Goal: Task Accomplishment & Management: Manage account settings

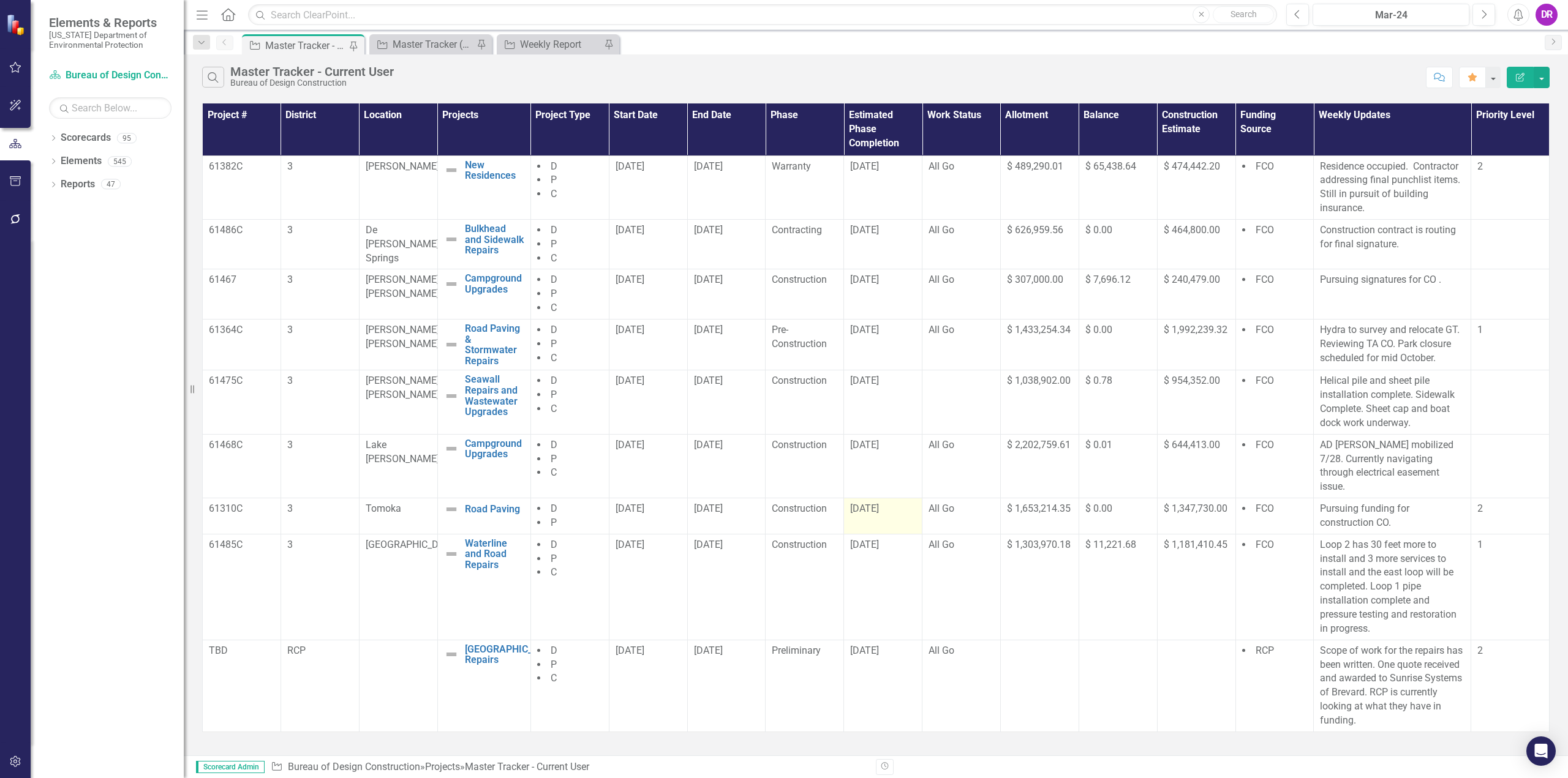
click at [861, 503] on span "[DATE]" at bounding box center [864, 509] width 29 height 12
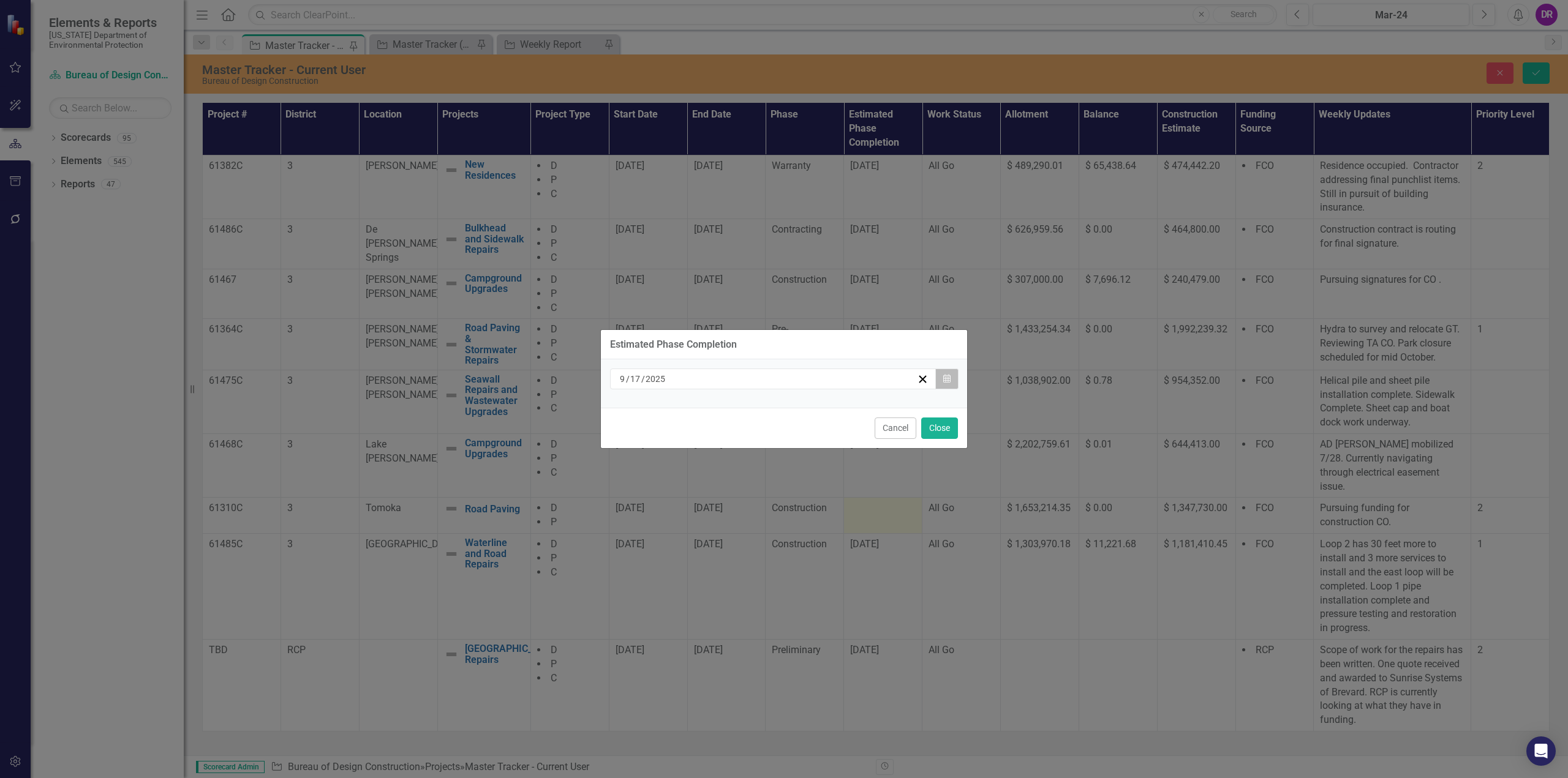
click at [949, 372] on button "Calendar" at bounding box center [946, 378] width 23 height 21
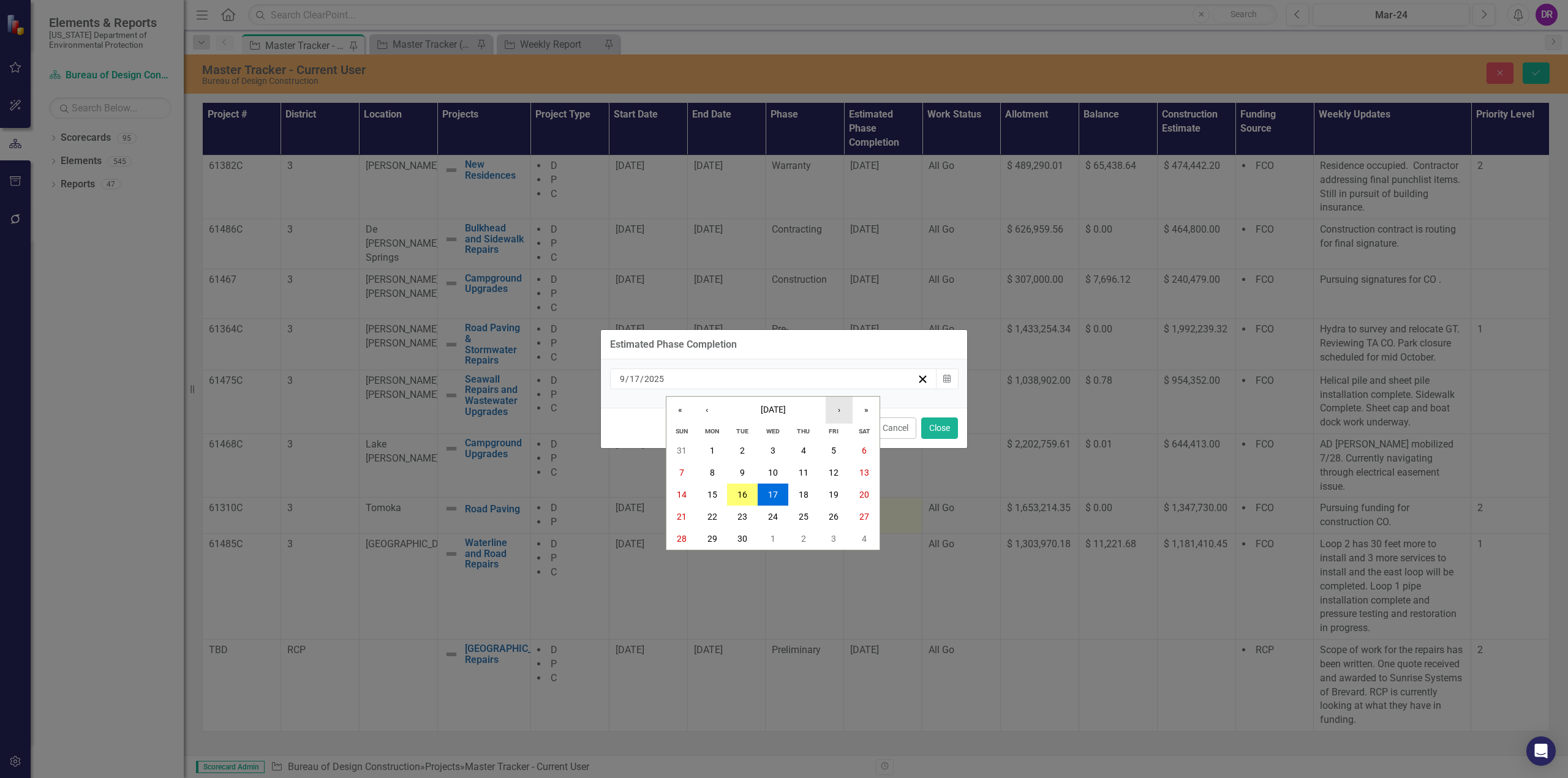
click at [833, 408] on button "›" at bounding box center [838, 410] width 27 height 27
click at [777, 490] on abbr "15" at bounding box center [773, 494] width 10 height 10
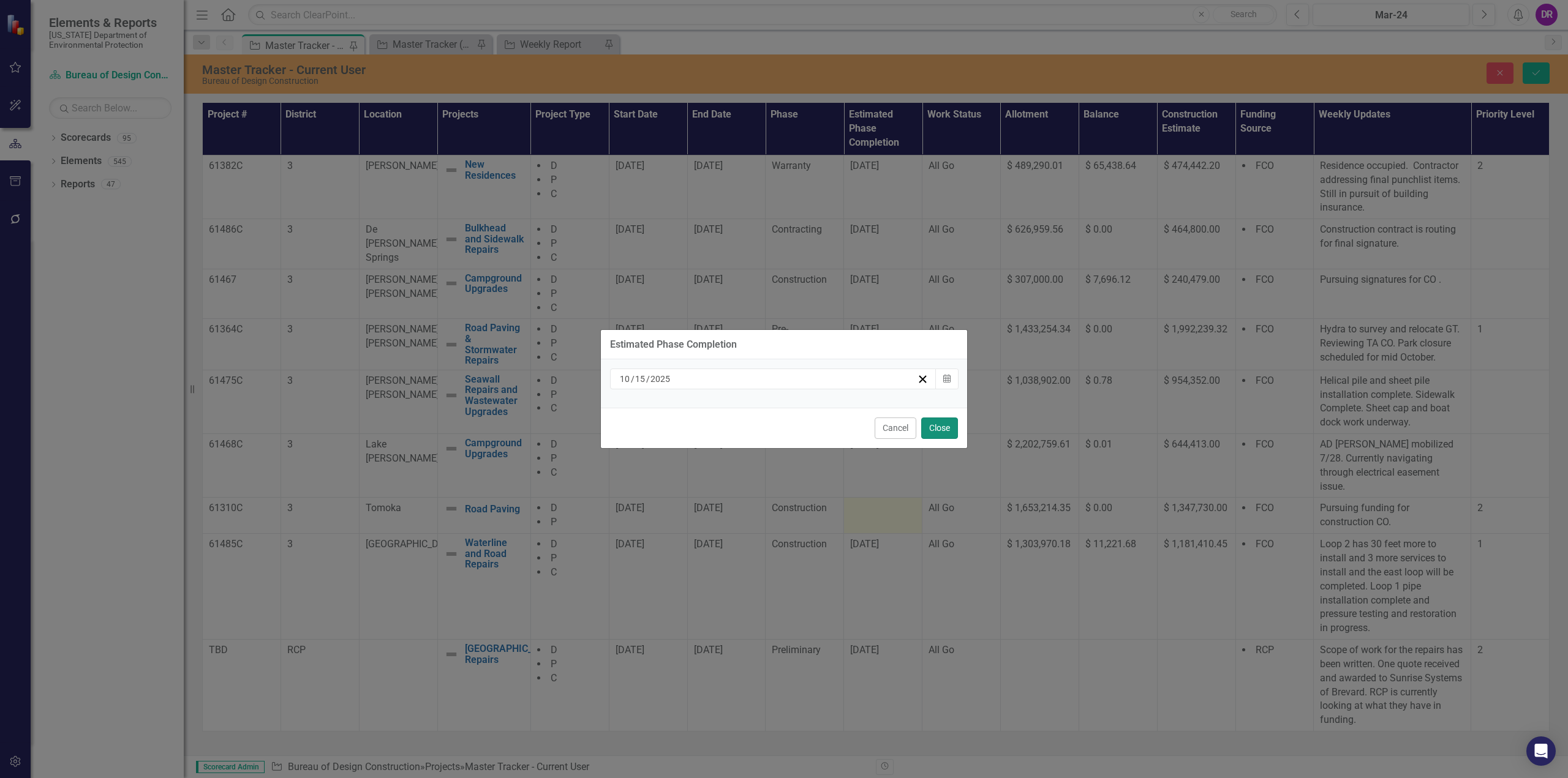
click at [935, 431] on button "Close" at bounding box center [939, 429] width 37 height 21
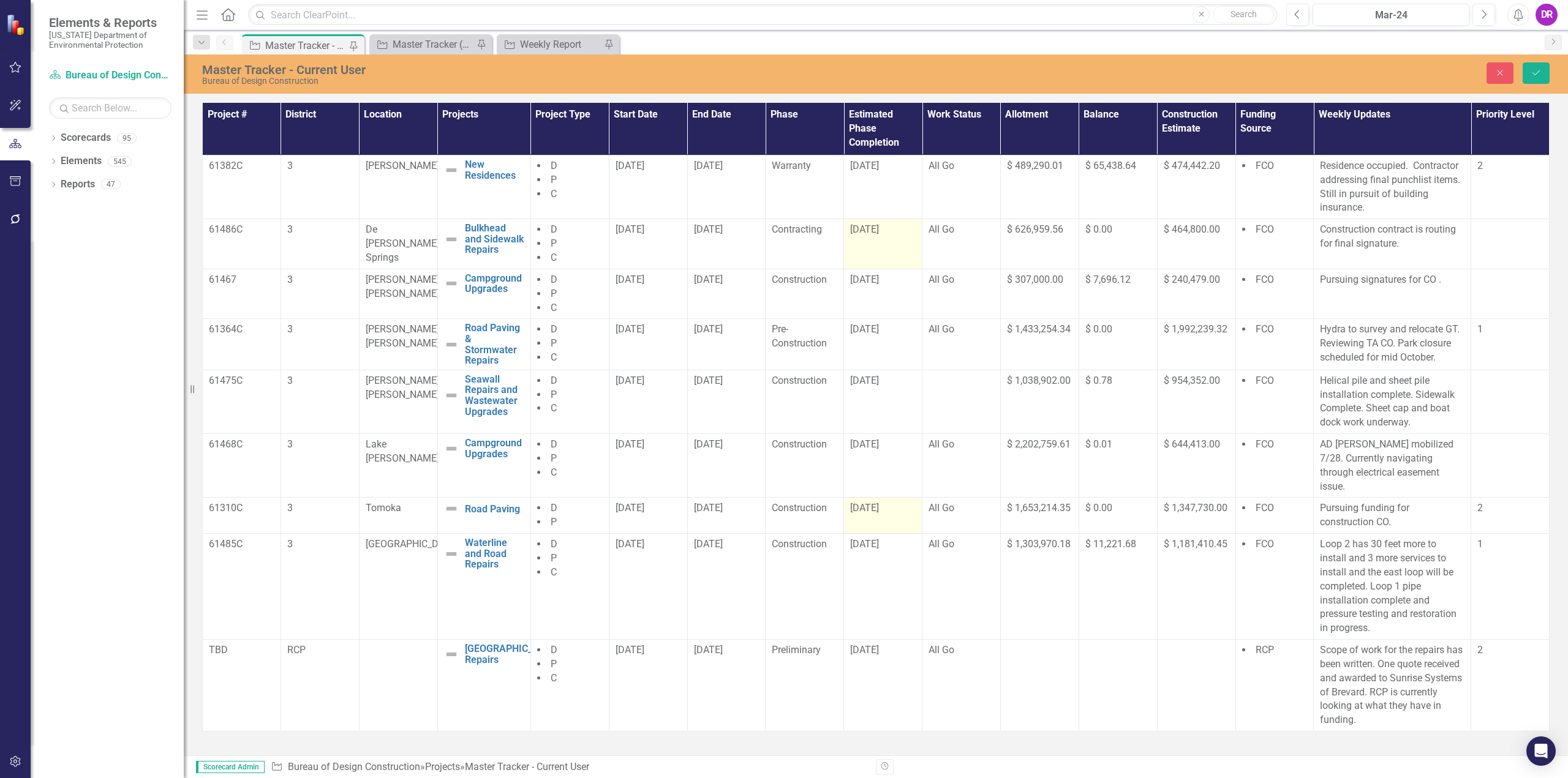
click at [875, 230] on span "[DATE]" at bounding box center [864, 229] width 29 height 12
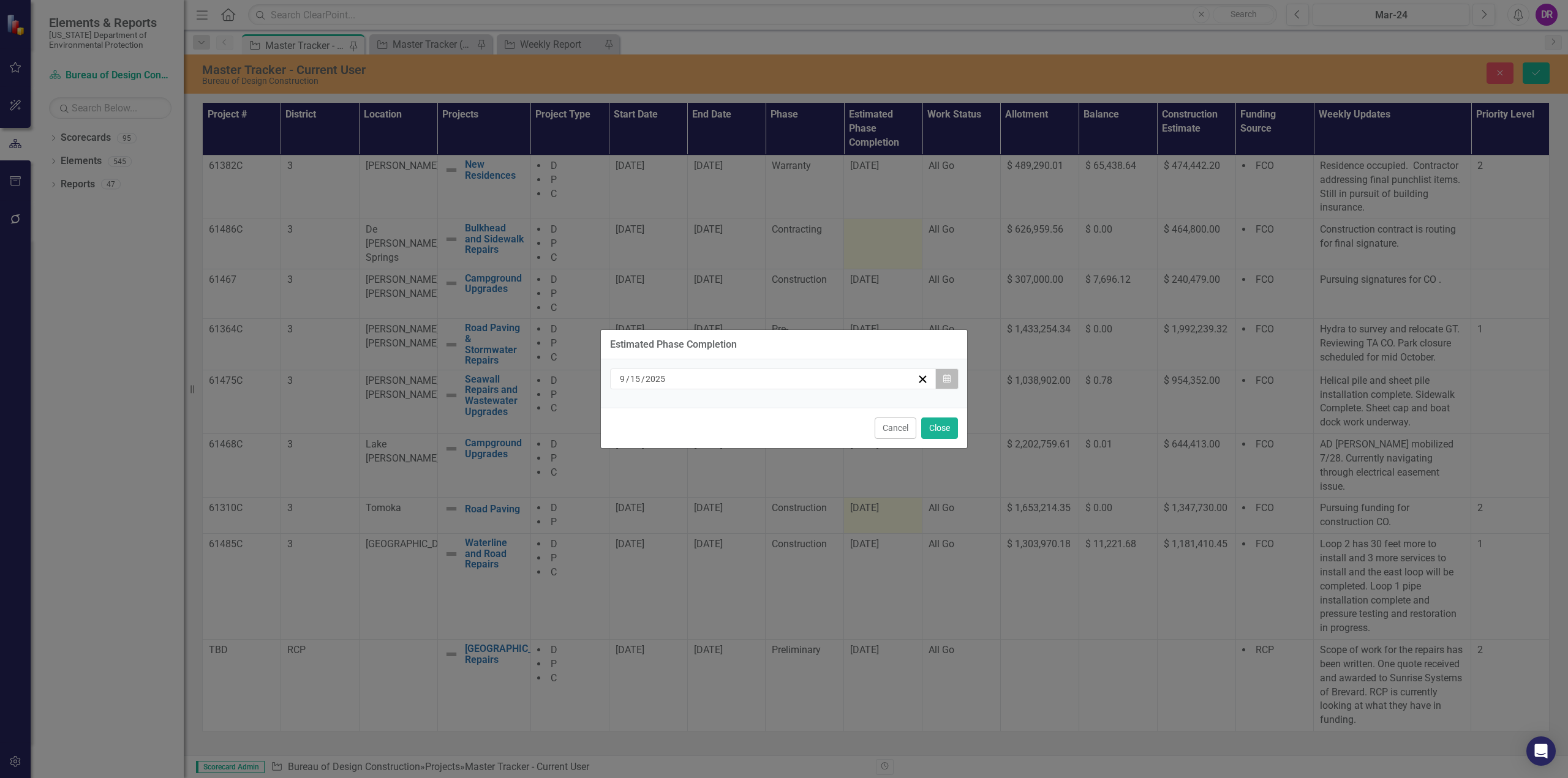
click at [943, 376] on icon "Calendar" at bounding box center [946, 379] width 7 height 8
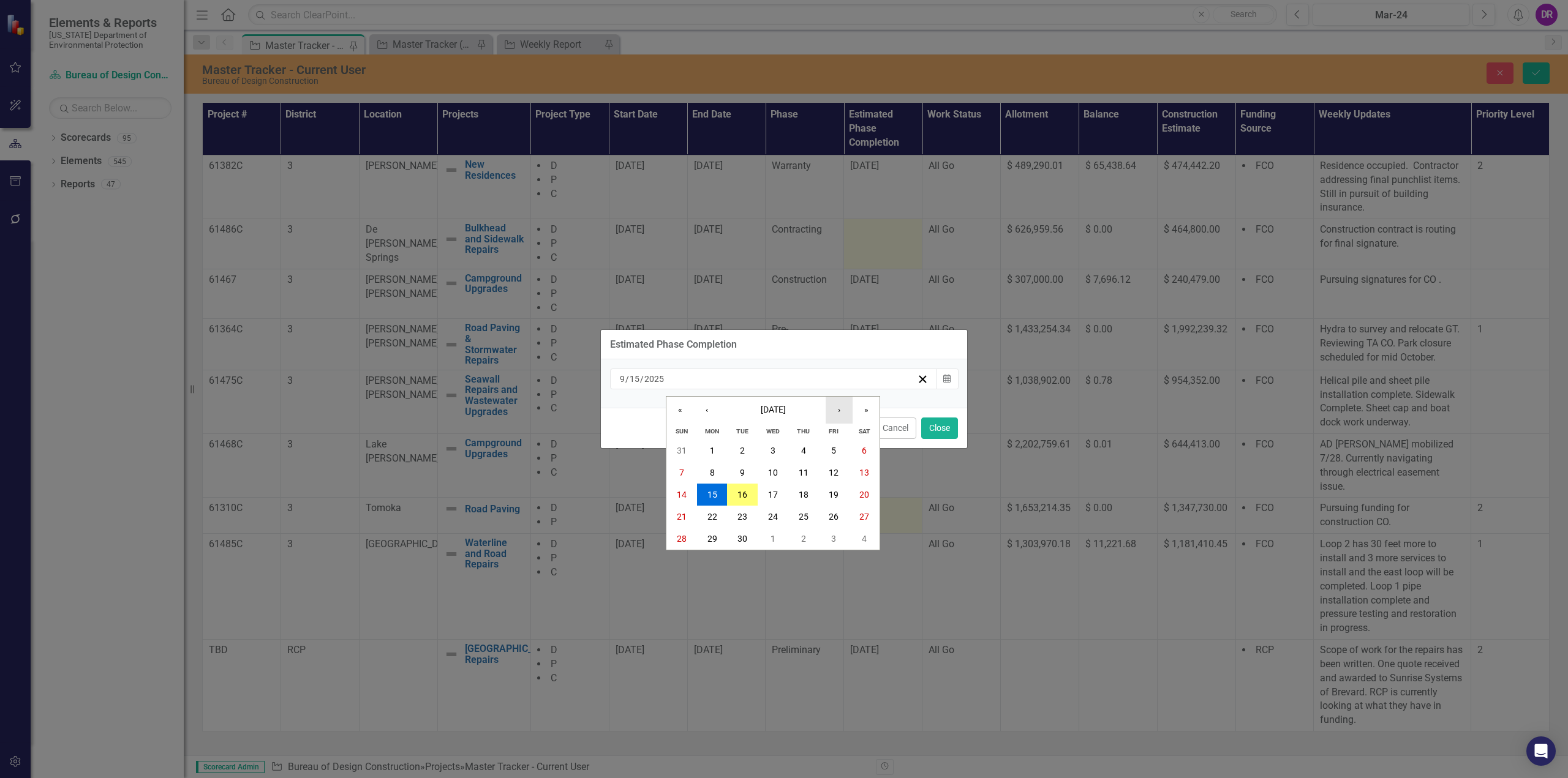
click at [833, 407] on button "›" at bounding box center [838, 410] width 27 height 27
click at [775, 466] on button "8" at bounding box center [772, 472] width 31 height 22
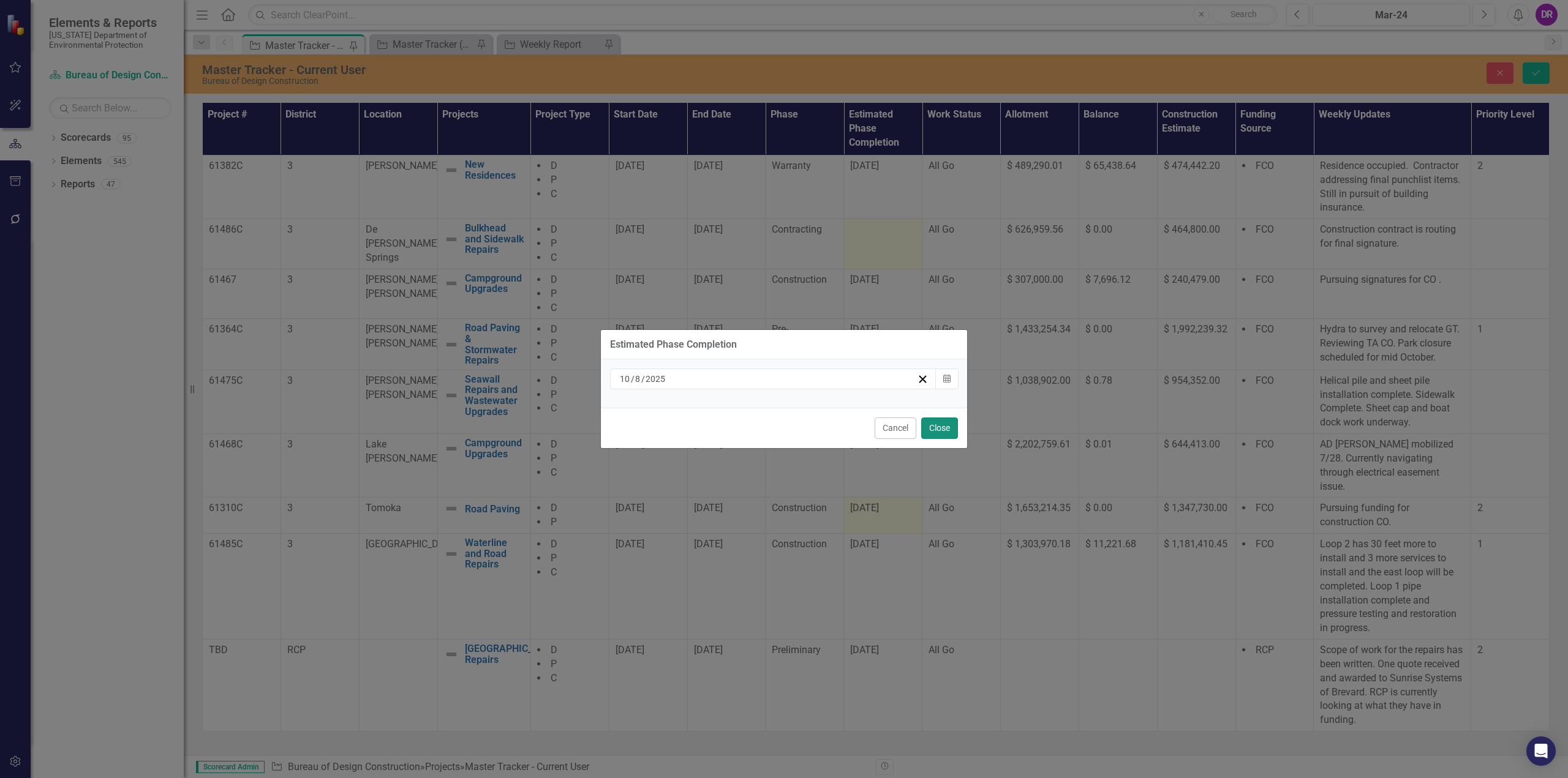
click at [945, 428] on button "Close" at bounding box center [939, 429] width 37 height 21
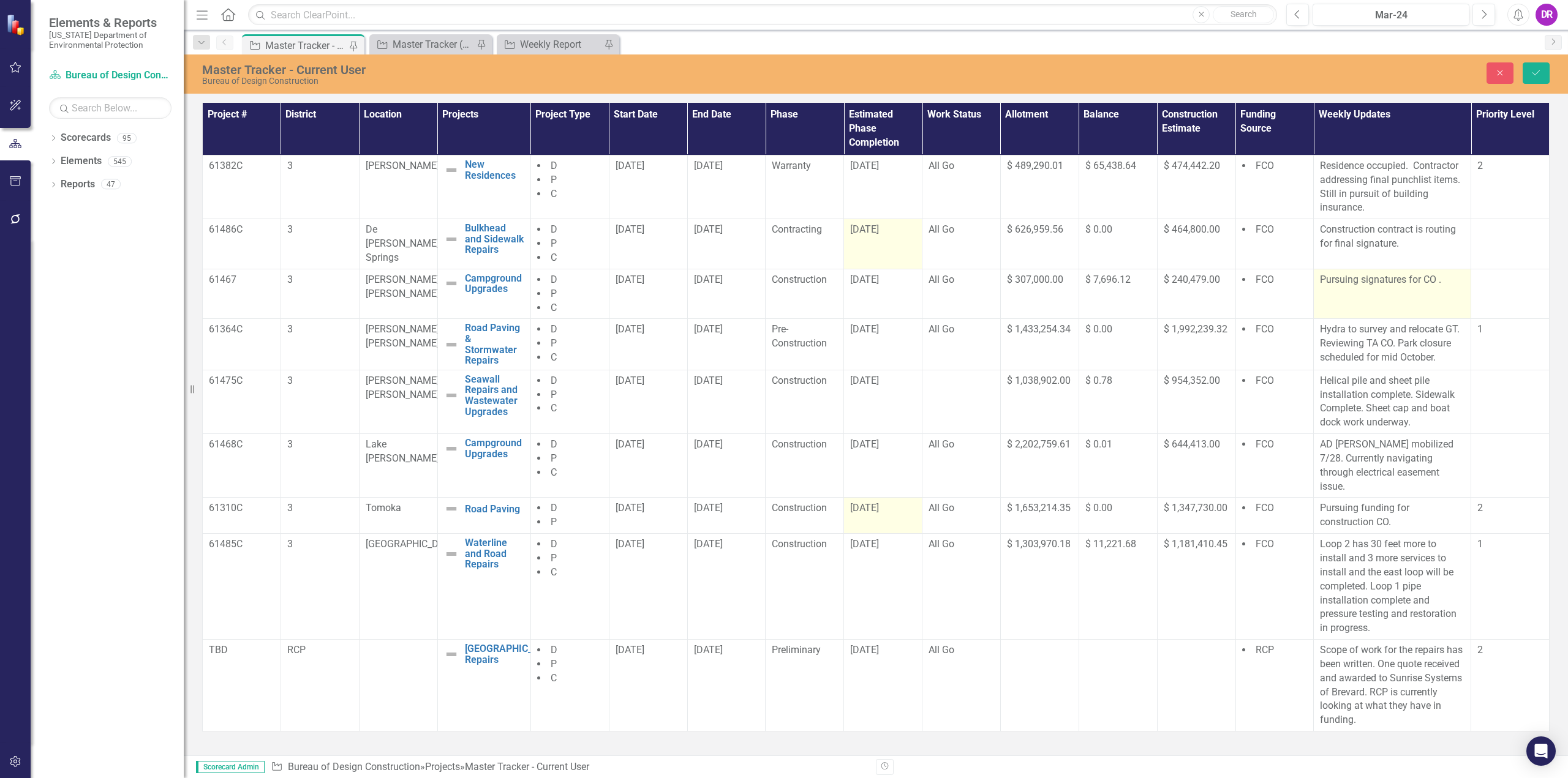
click at [1436, 279] on p "Pursuing signatures for CO ." at bounding box center [1392, 279] width 144 height 14
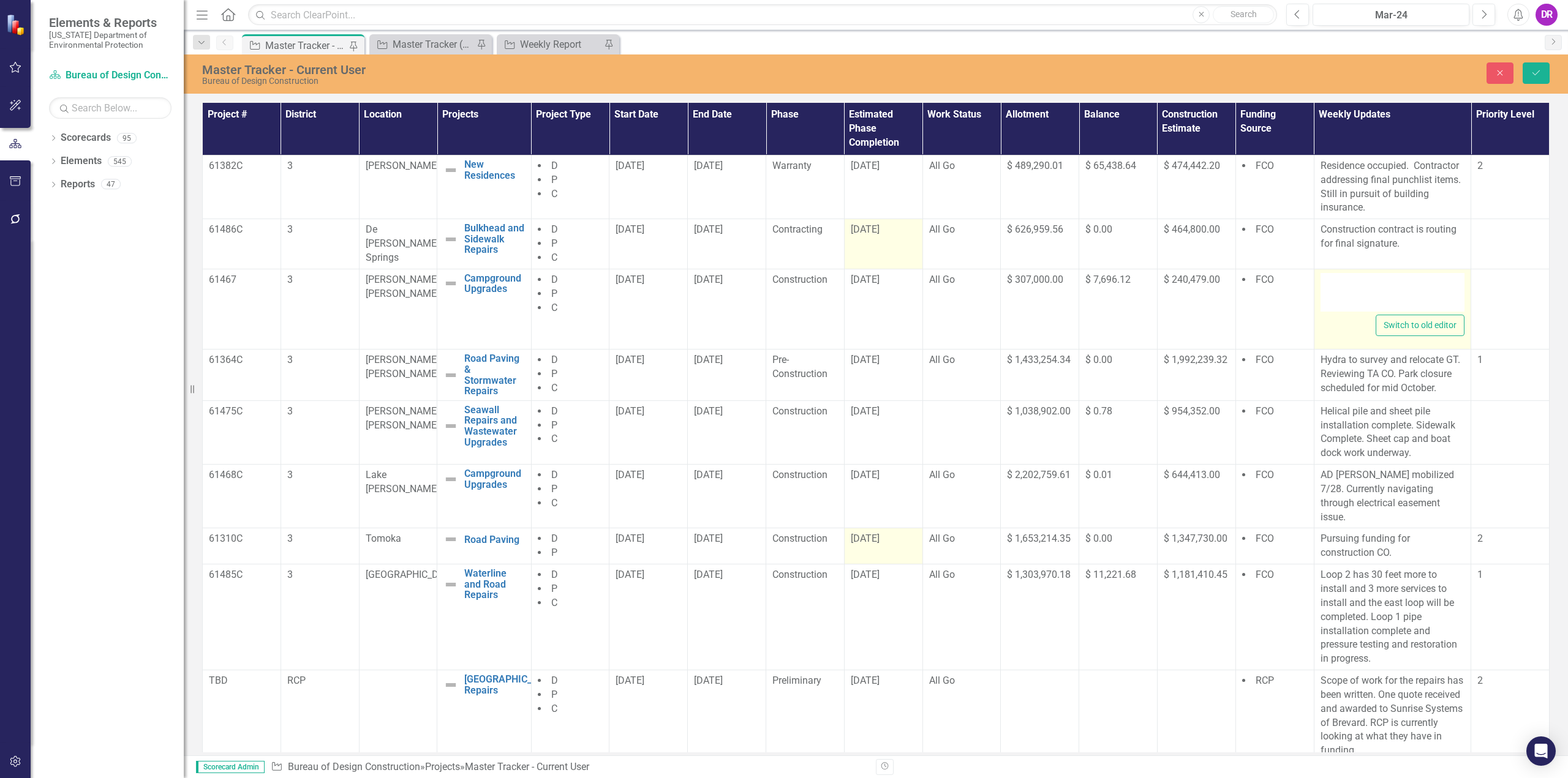
type textarea "<p>Pursuing signatures for CO .</p>"
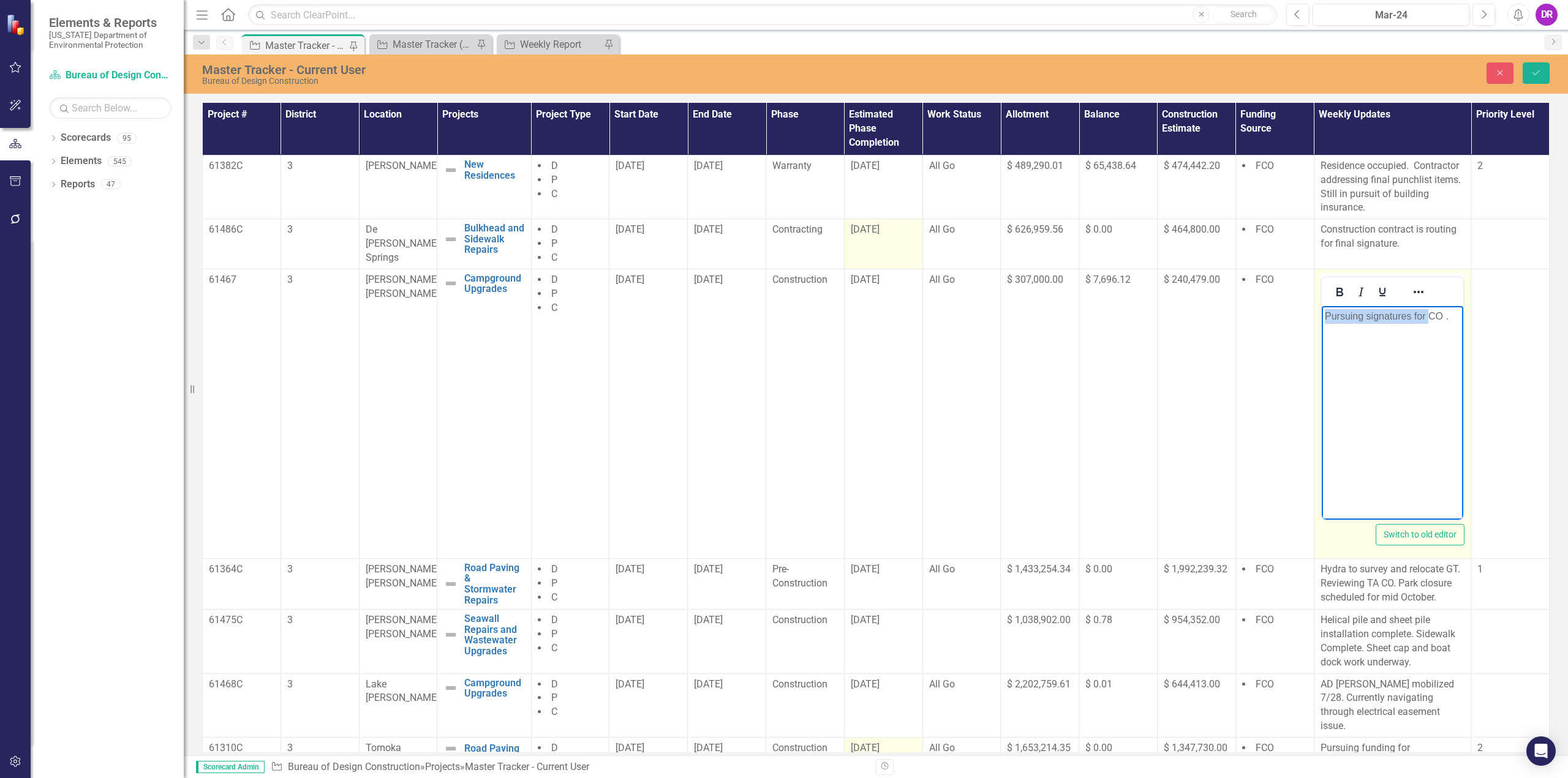
drag, startPoint x: 1429, startPoint y: 313, endPoint x: 1307, endPoint y: 328, distance: 122.9
click at [1321, 328] on html "Pursuing signatures for CO ." at bounding box center [1392, 397] width 142 height 184
click at [1372, 578] on p "Hydra to survey and relocate GT. Reviewing TA CO. Park closure scheduled for mi…" at bounding box center [1392, 584] width 144 height 42
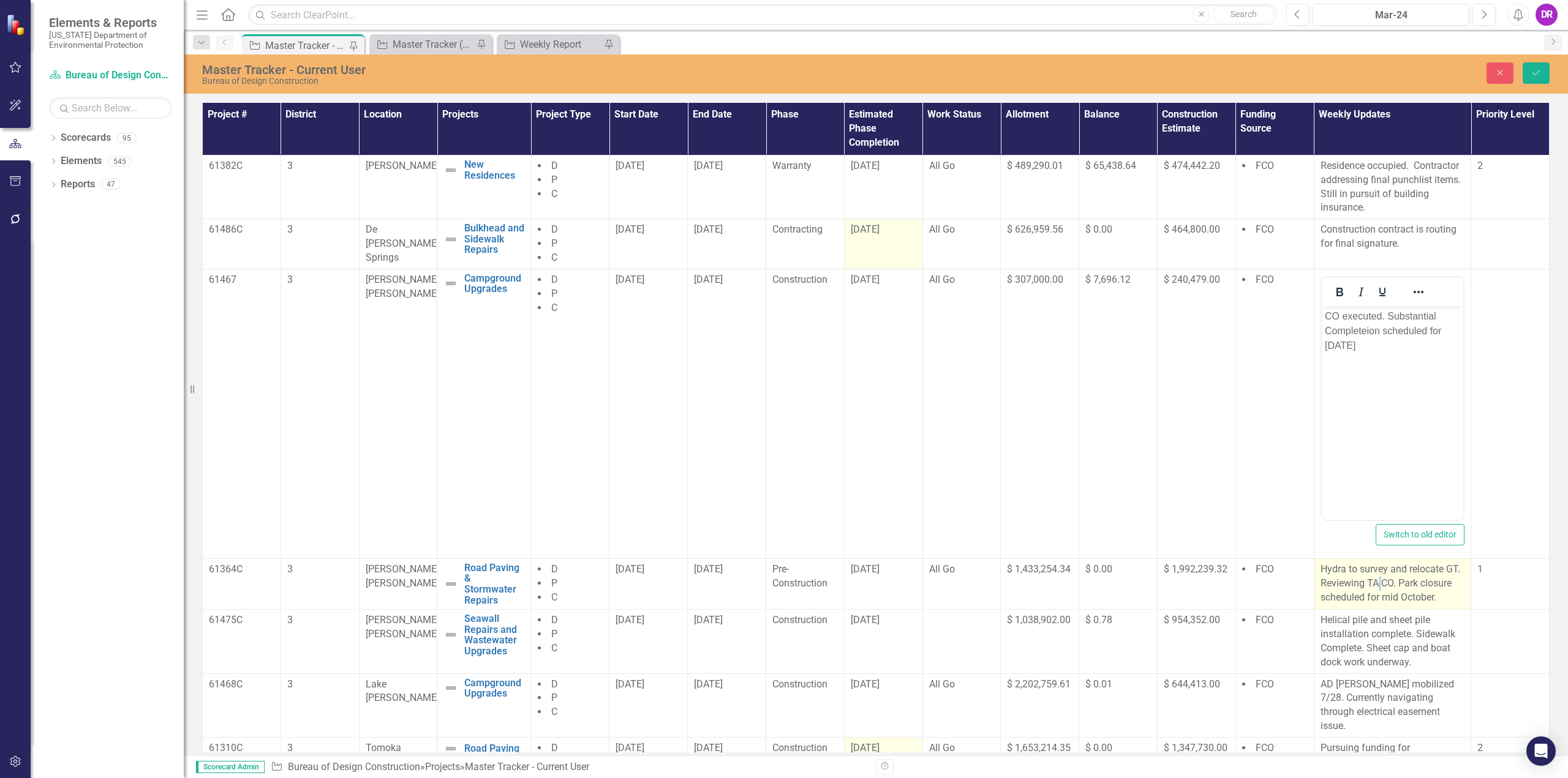
click at [1372, 578] on p "Hydra to survey and relocate GT. Reviewing TA CO. Park closure scheduled for mi…" at bounding box center [1392, 584] width 144 height 42
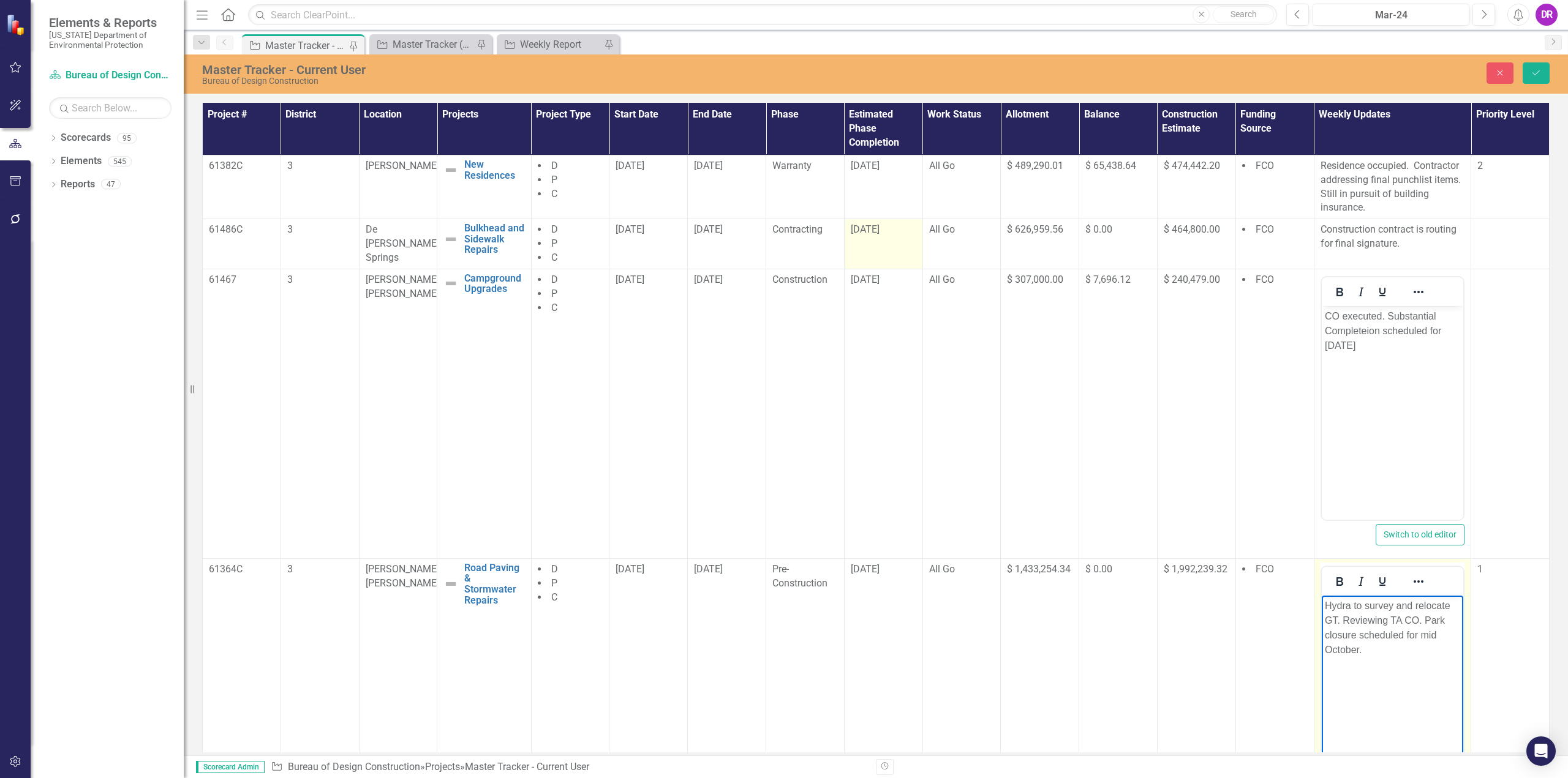
click at [1392, 618] on p "Hydra to survey and relocate GT. Reviewing TA CO. Park closure scheduled for mi…" at bounding box center [1392, 627] width 136 height 59
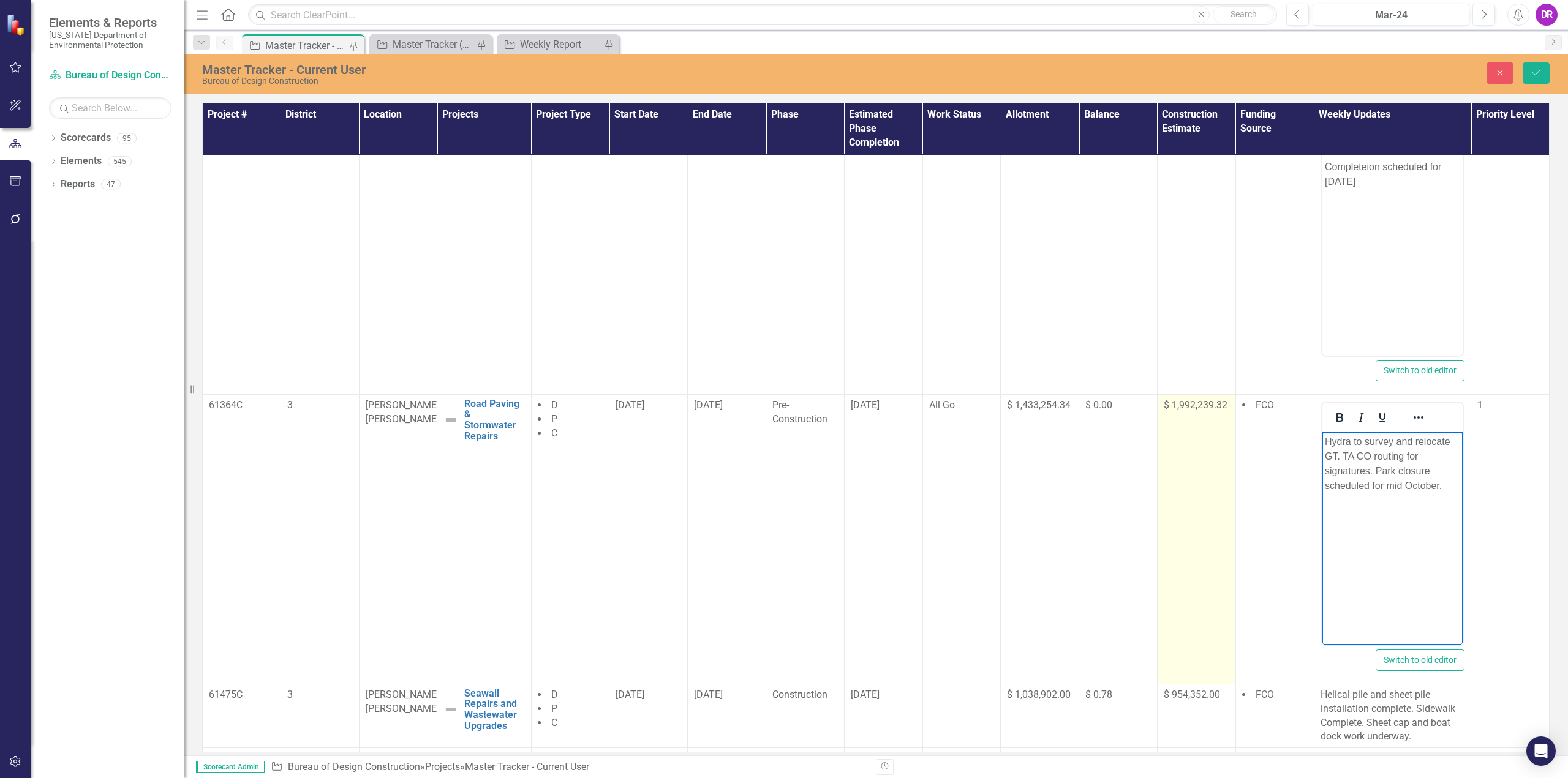
scroll to position [306, 0]
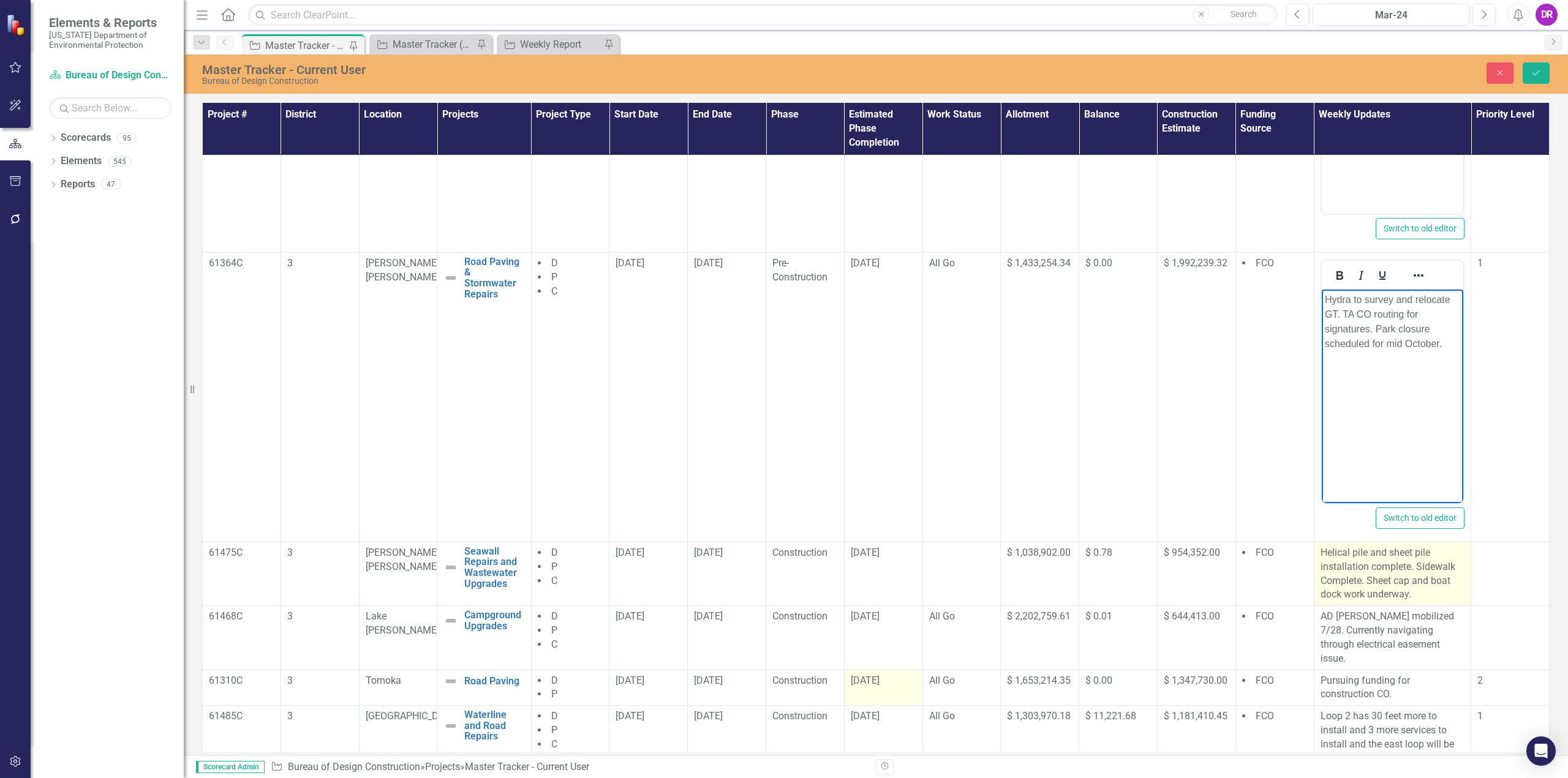
click at [1402, 580] on p "Helical pile and sheet pile installation complete. Sidewalk Complete. Sheet cap…" at bounding box center [1392, 574] width 144 height 56
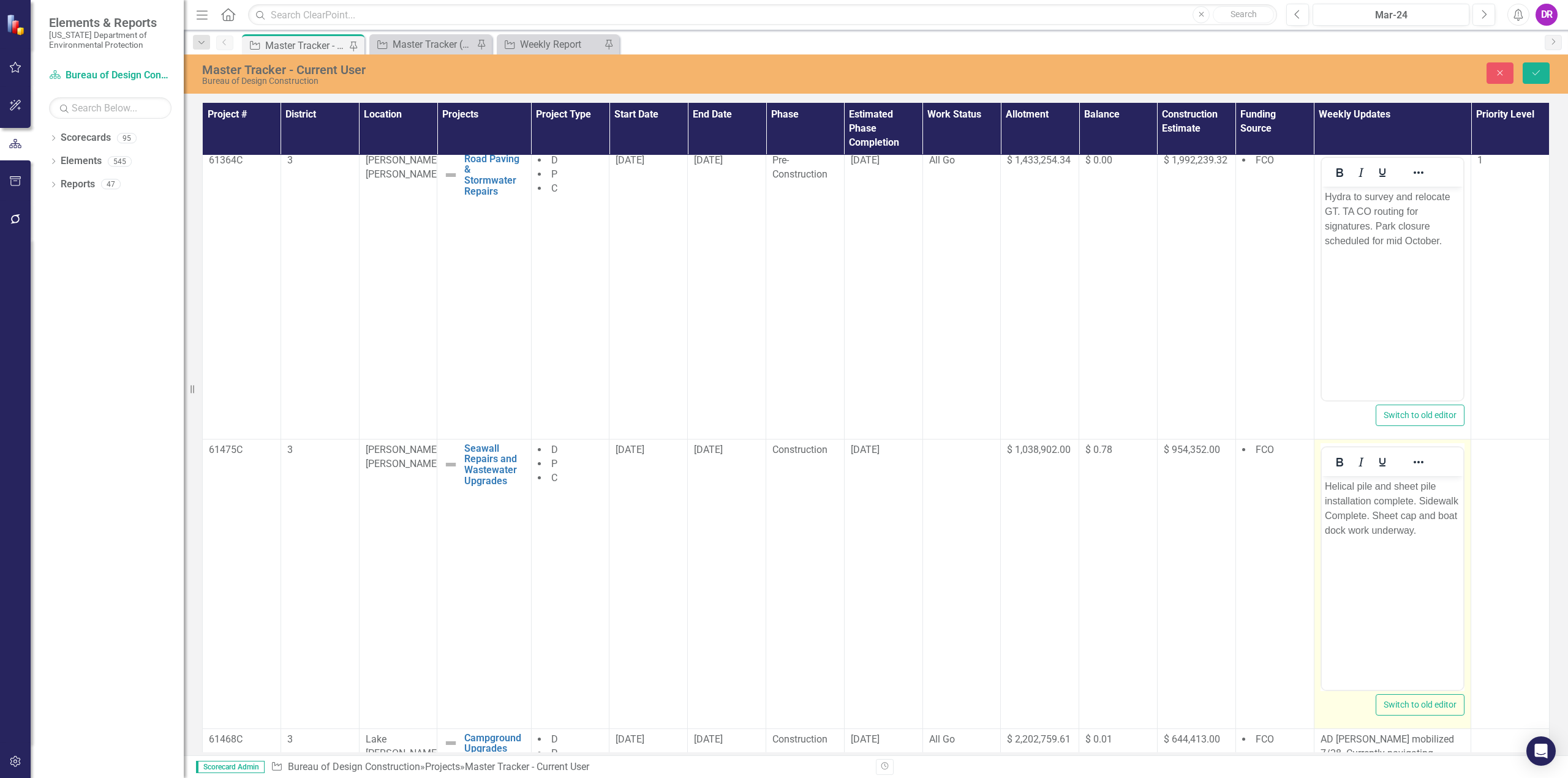
scroll to position [429, 0]
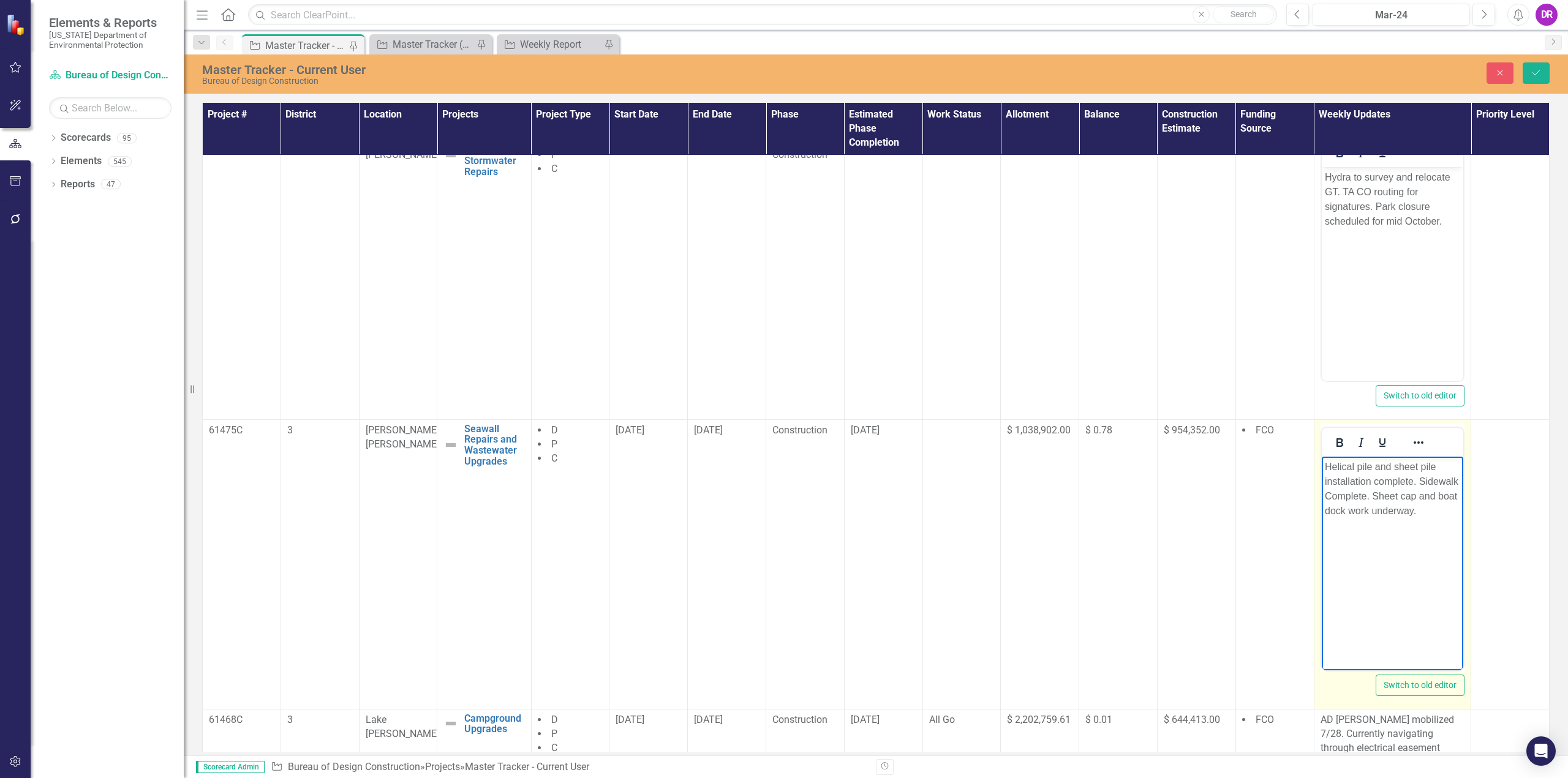
click at [1423, 480] on p "Helical pile and sheet pile installation complete. Sidewalk Complete. Sheet cap…" at bounding box center [1392, 488] width 136 height 59
click at [1387, 510] on p "Helical pile and sheet pile installation complete. Sheet cap and sidewalk Compl…" at bounding box center [1392, 495] width 136 height 73
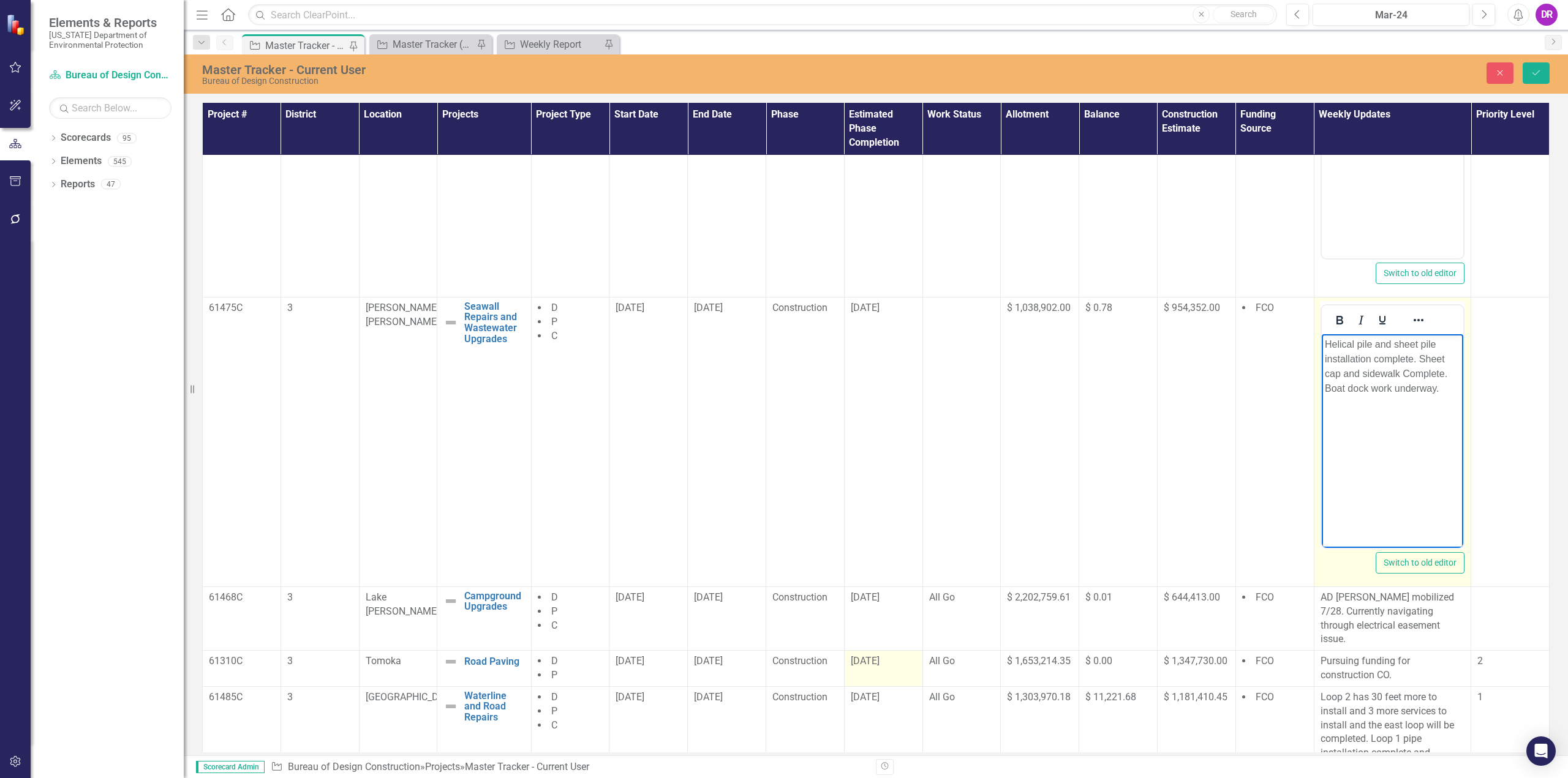
scroll to position [612, 0]
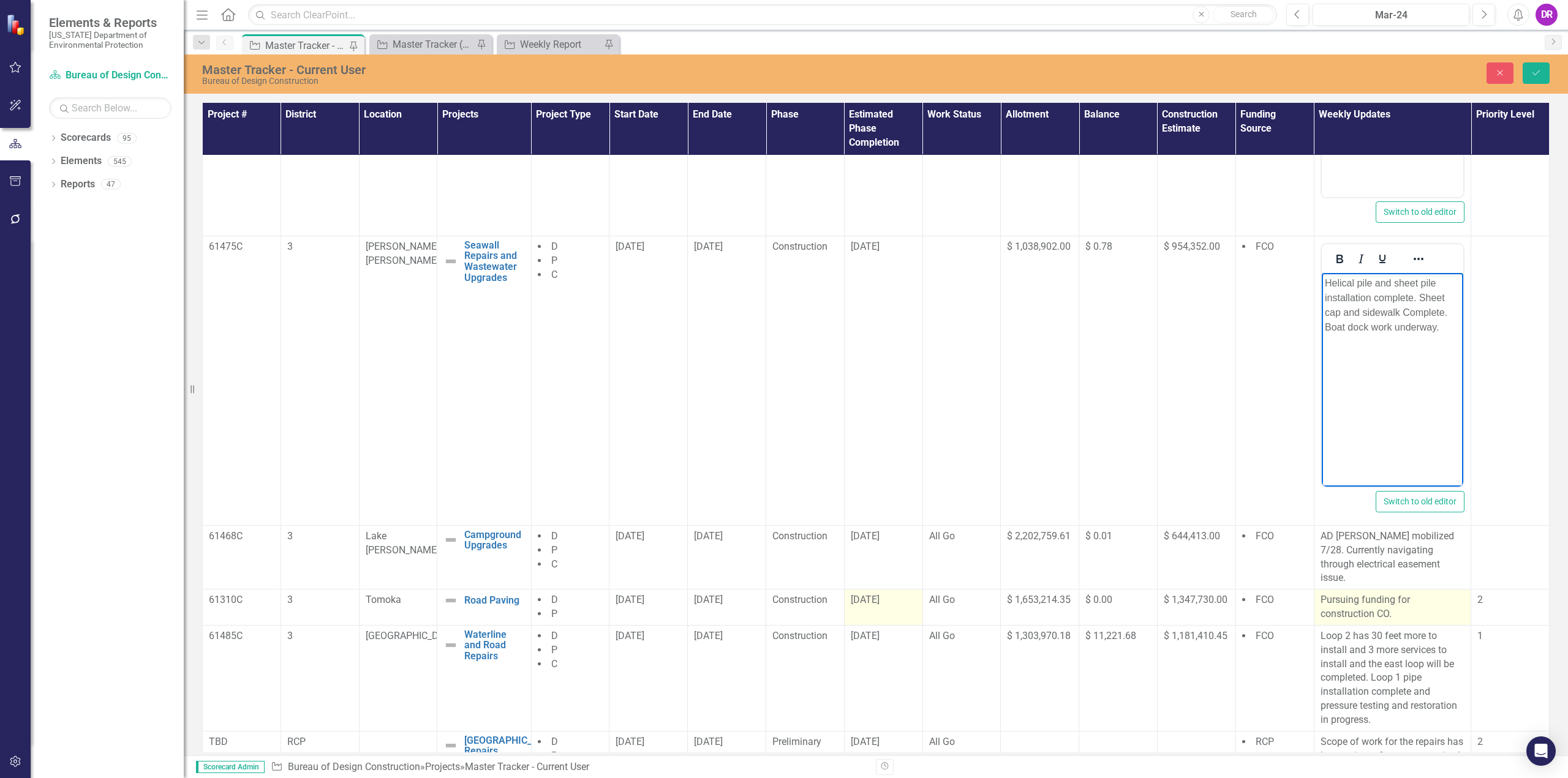
click at [1371, 598] on p "Pursuing funding for construction CO." at bounding box center [1392, 607] width 144 height 28
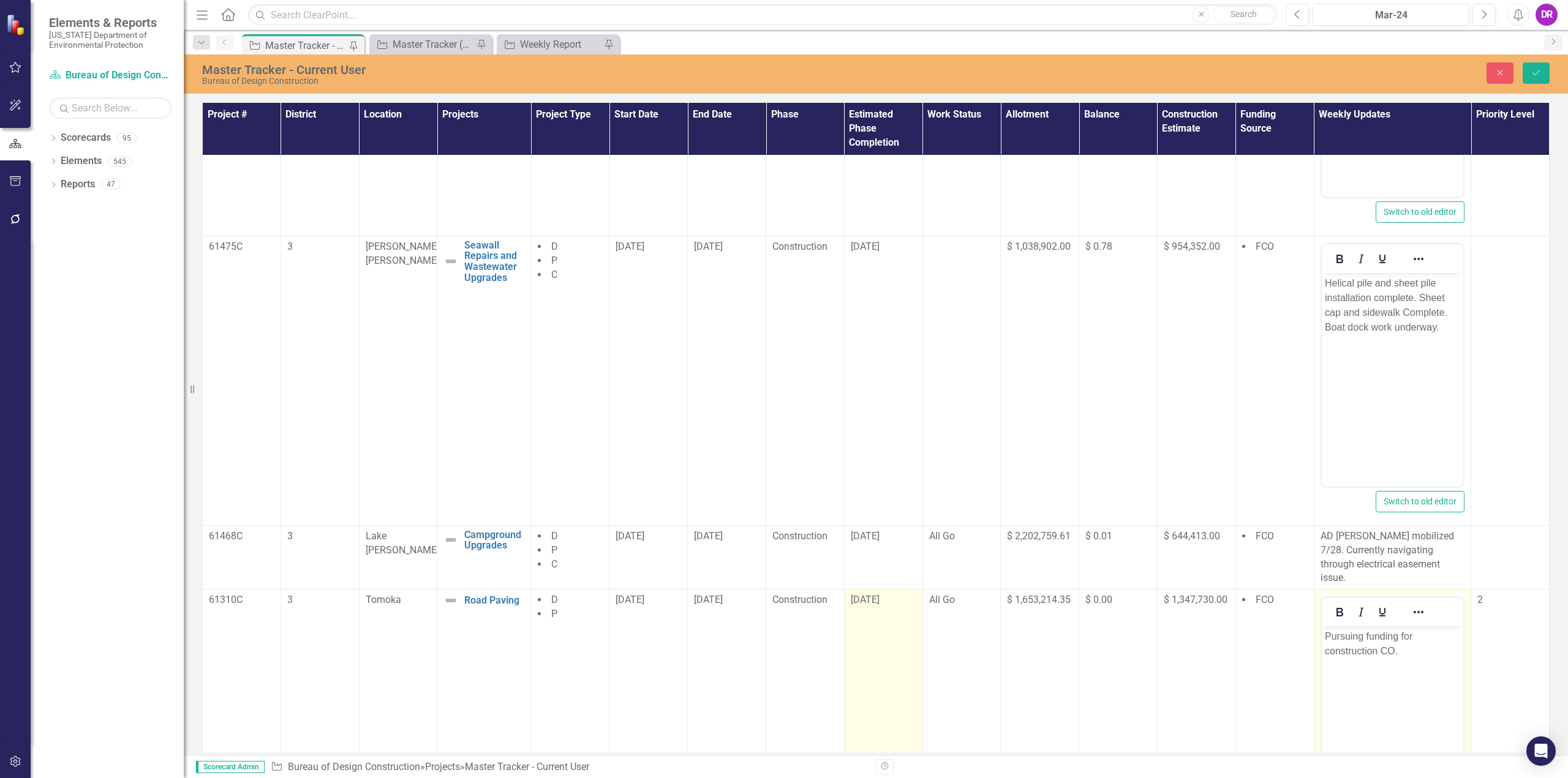
scroll to position [0, 0]
drag, startPoint x: 1375, startPoint y: 647, endPoint x: 1323, endPoint y: 635, distance: 53.4
click at [1323, 635] on body "Pursuing funding for construction CO." at bounding box center [1392, 718] width 142 height 184
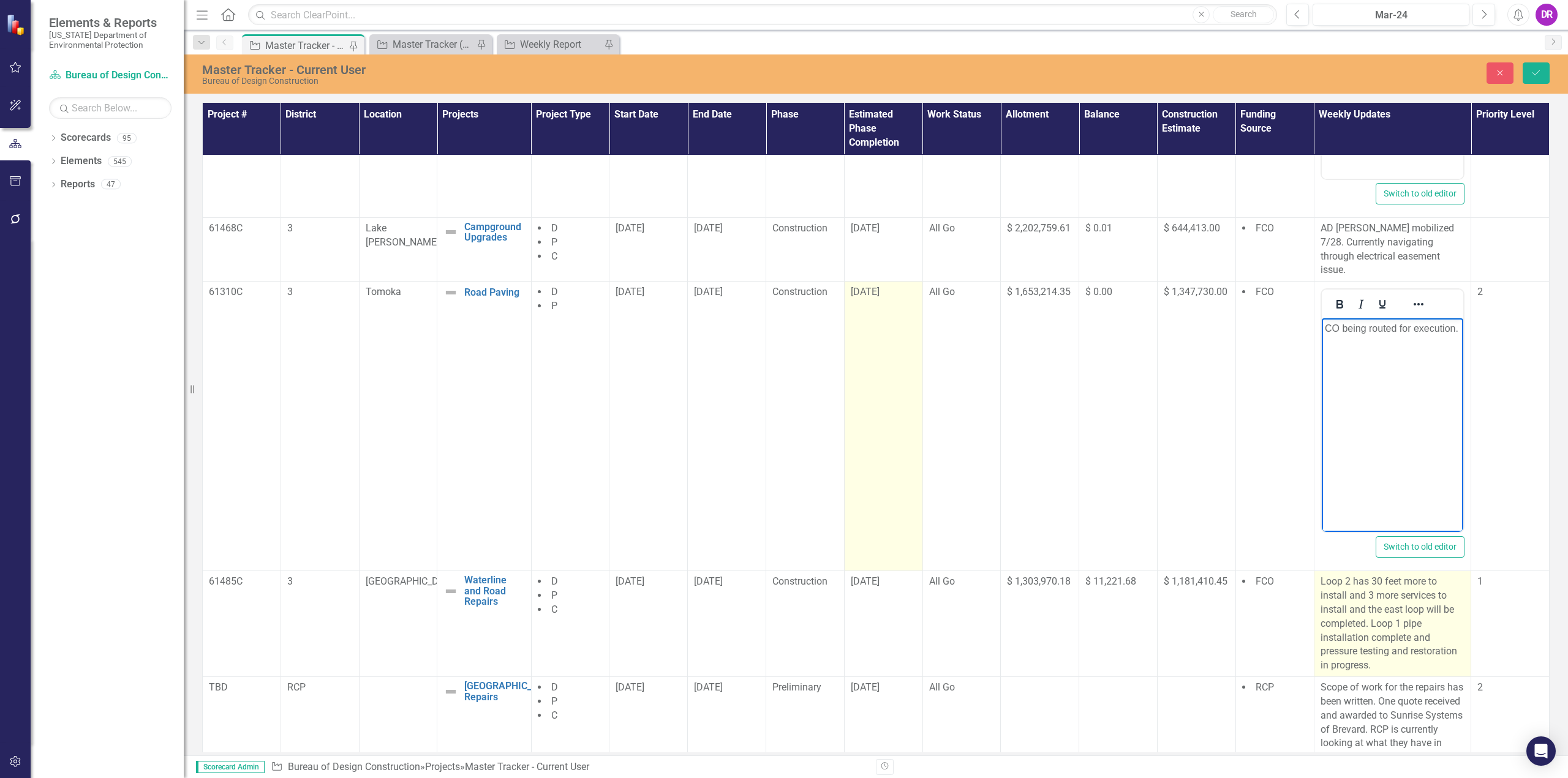
scroll to position [923, 0]
click at [1359, 651] on p "Loop 2 has 30 feet more to install and 3 more services to install and the east …" at bounding box center [1392, 621] width 144 height 98
click at [1360, 651] on p "Loop 2 has 30 feet more to install and 3 more services to install and the east …" at bounding box center [1392, 621] width 144 height 98
click at [1359, 647] on p "Loop 2 has 30 feet more to install and 3 more services to install and the east …" at bounding box center [1392, 621] width 144 height 98
click at [1359, 649] on p "Loop 2 has 30 feet more to install and 3 more services to install and the east …" at bounding box center [1392, 621] width 144 height 98
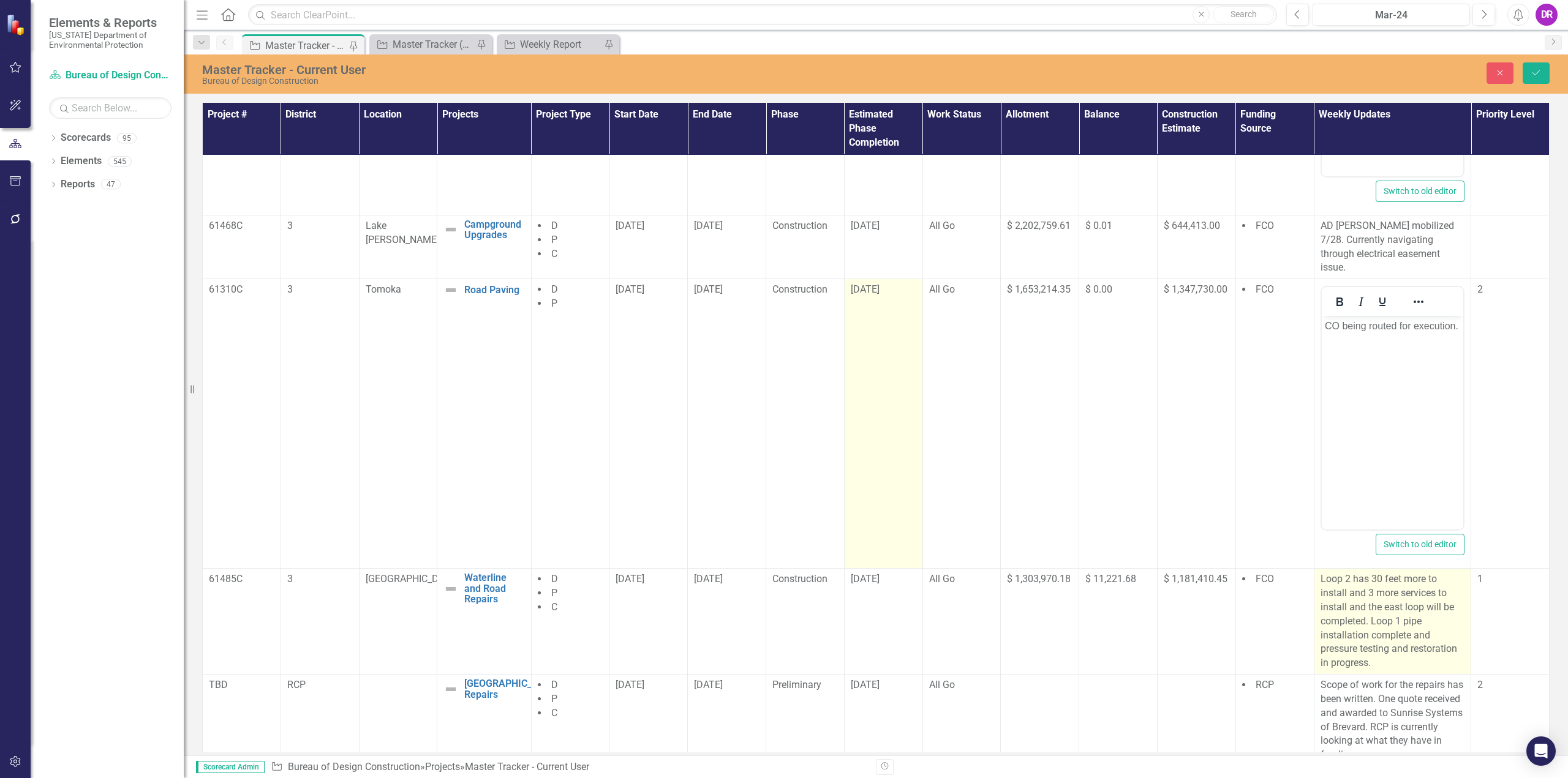
click at [1363, 643] on p "Loop 2 has 30 feet more to install and 3 more services to install and the east …" at bounding box center [1392, 621] width 144 height 98
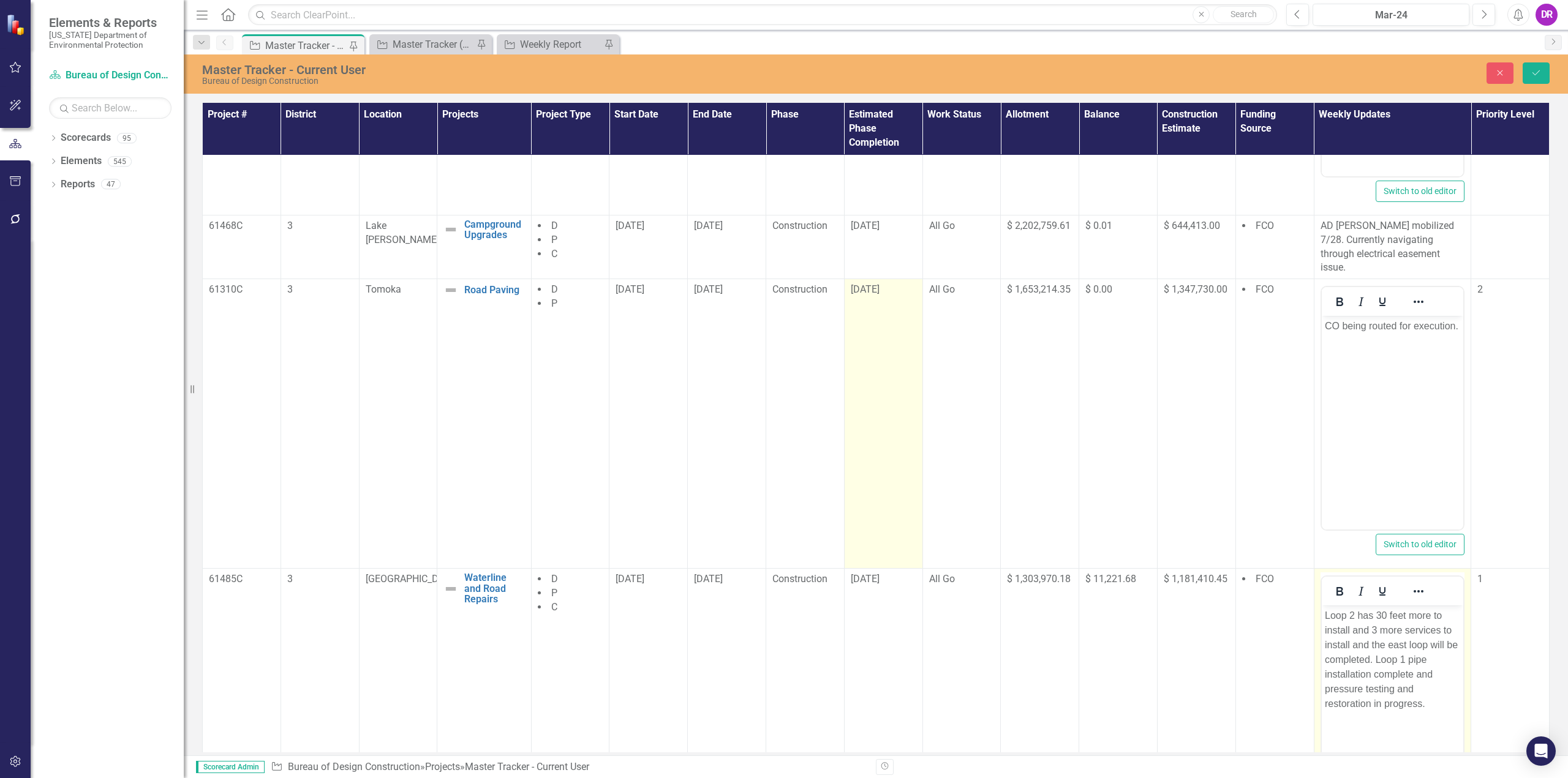
scroll to position [0, 0]
click at [1421, 701] on p "Loop 2 has 30 feet more to install and 3 more services to install and the east …" at bounding box center [1392, 659] width 136 height 103
drag, startPoint x: 1356, startPoint y: 615, endPoint x: 1456, endPoint y: 642, distance: 103.6
click at [1456, 642] on p "Loop 2 has 30 feet more to install and 3 more services to install and the east …" at bounding box center [1392, 667] width 136 height 118
click at [1364, 656] on p "Loop 2 85% completed. Loop 1 pipe installation complete and pressure testing co…" at bounding box center [1392, 644] width 136 height 73
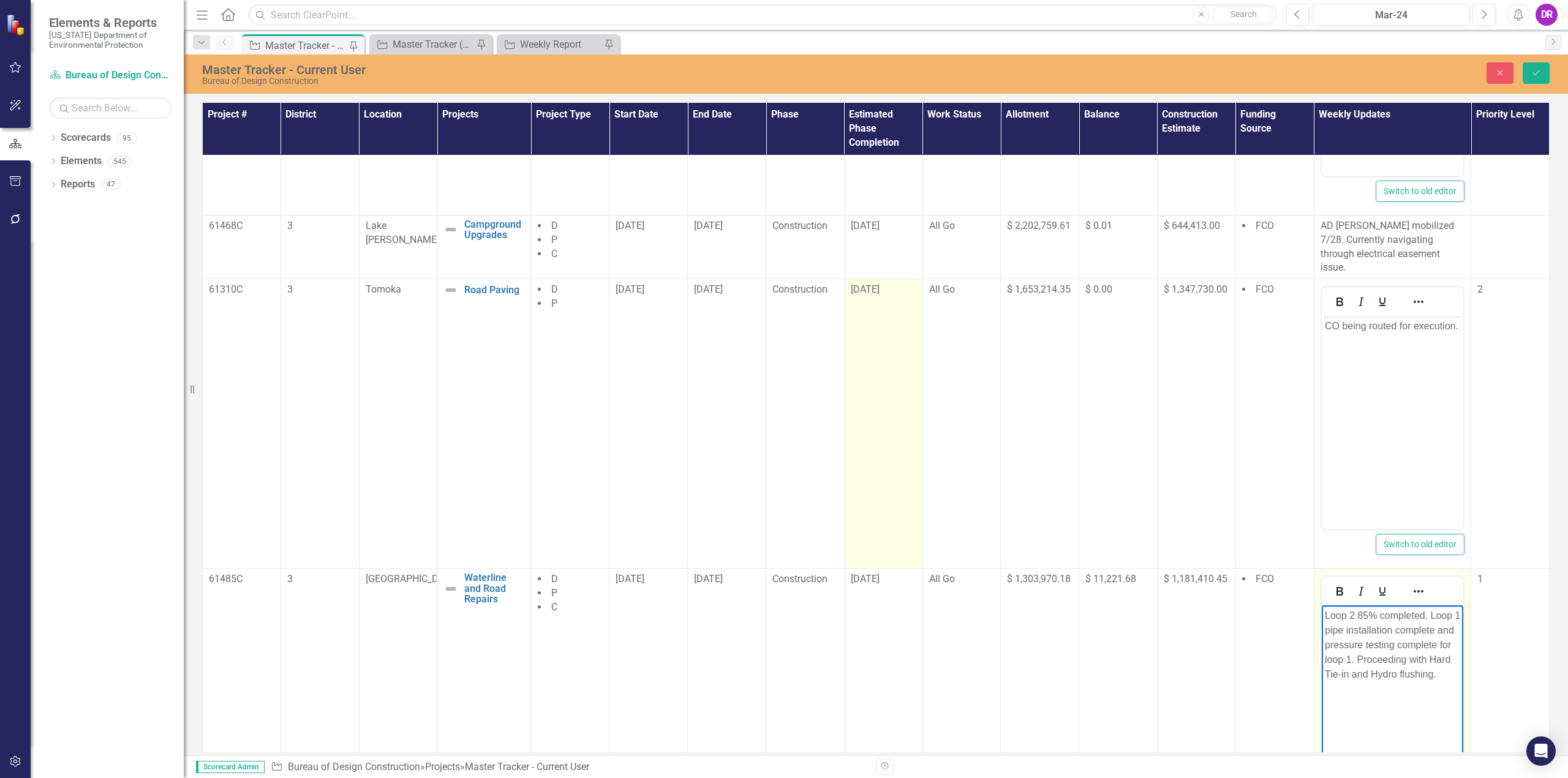
scroll to position [1106, 0]
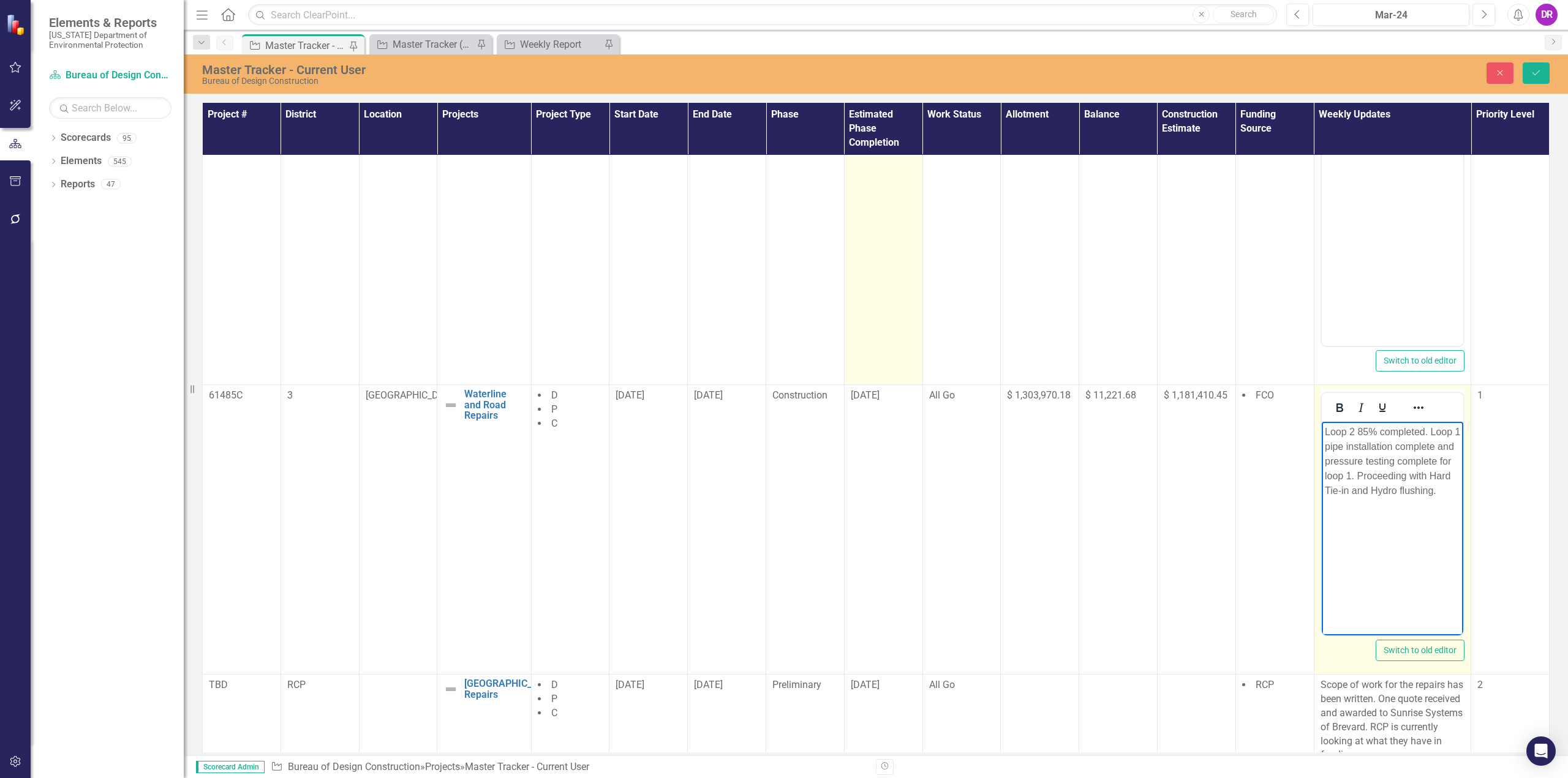
click at [1359, 499] on p "Loop 2 85% completed. Loop 1 pipe installation complete and pressure testing co…" at bounding box center [1392, 462] width 136 height 73
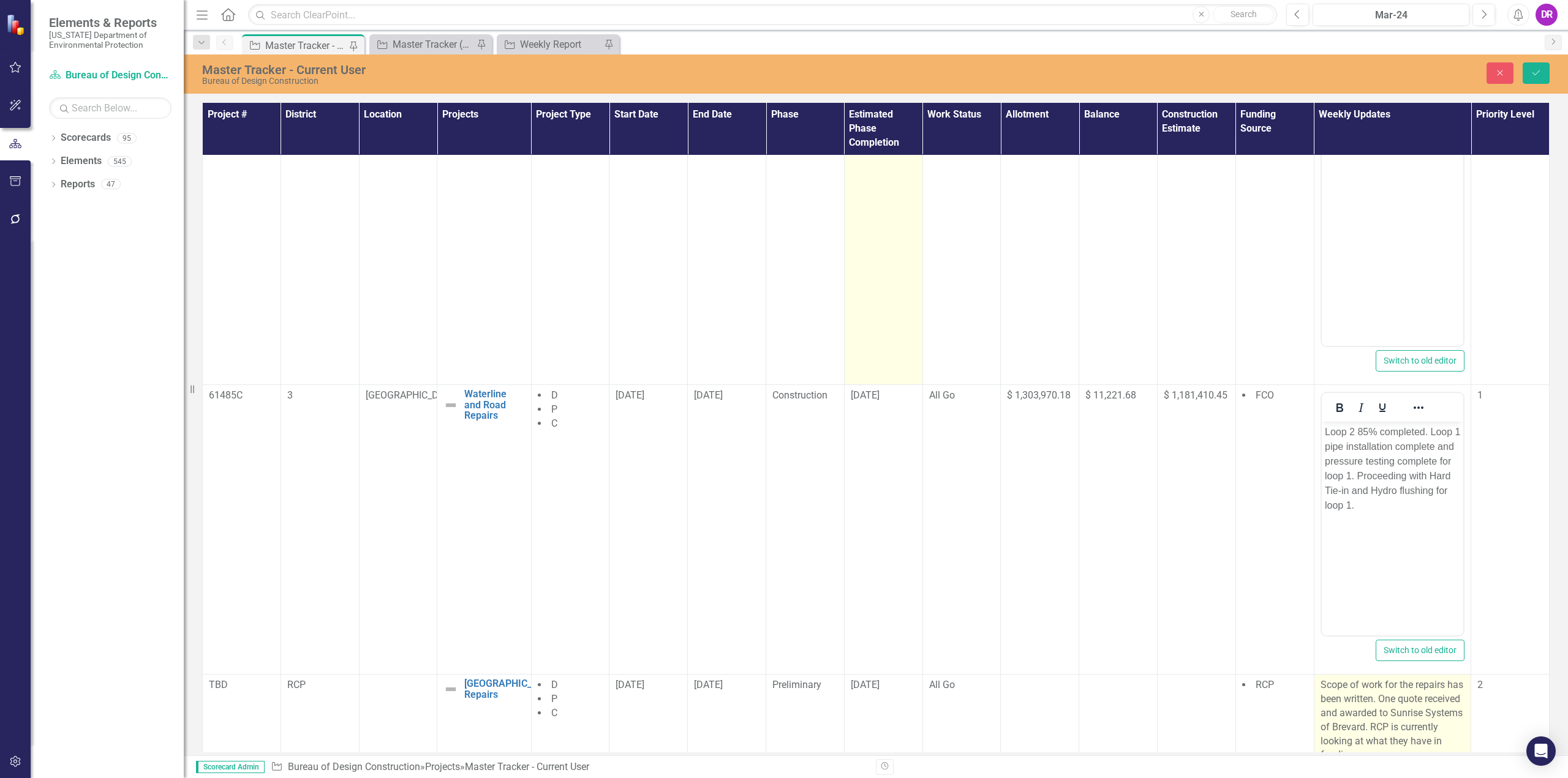
click at [1425, 710] on p "Scope of work for the repairs has been written. One quote received and awarded …" at bounding box center [1392, 720] width 144 height 84
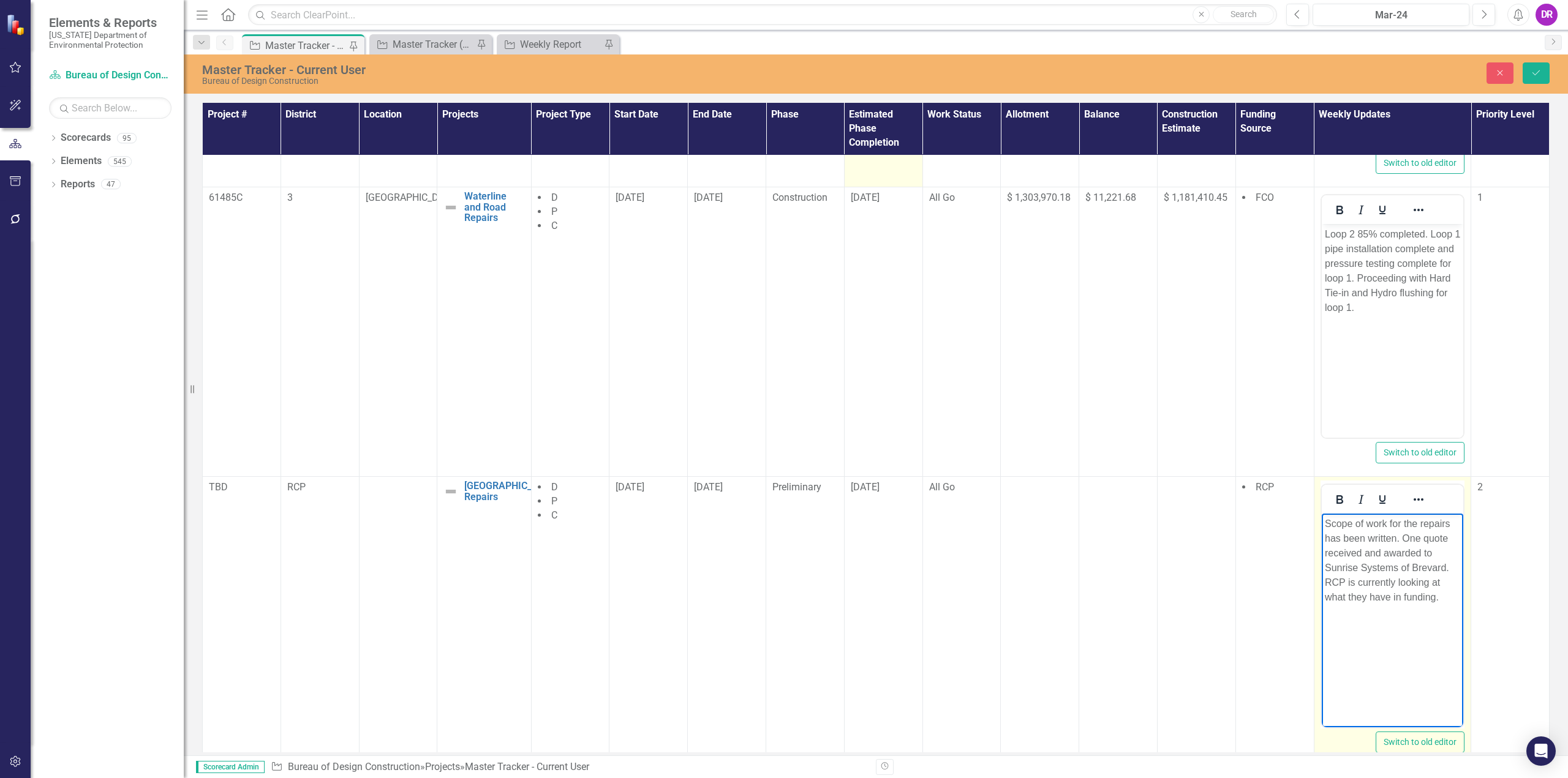
click at [1324, 579] on p "Scope of work for the repairs has been written. One quote received and awarded …" at bounding box center [1392, 560] width 136 height 88
click at [1392, 612] on p "Scope of work for the repairs has been written. One quote received and awarded …" at bounding box center [1392, 568] width 136 height 103
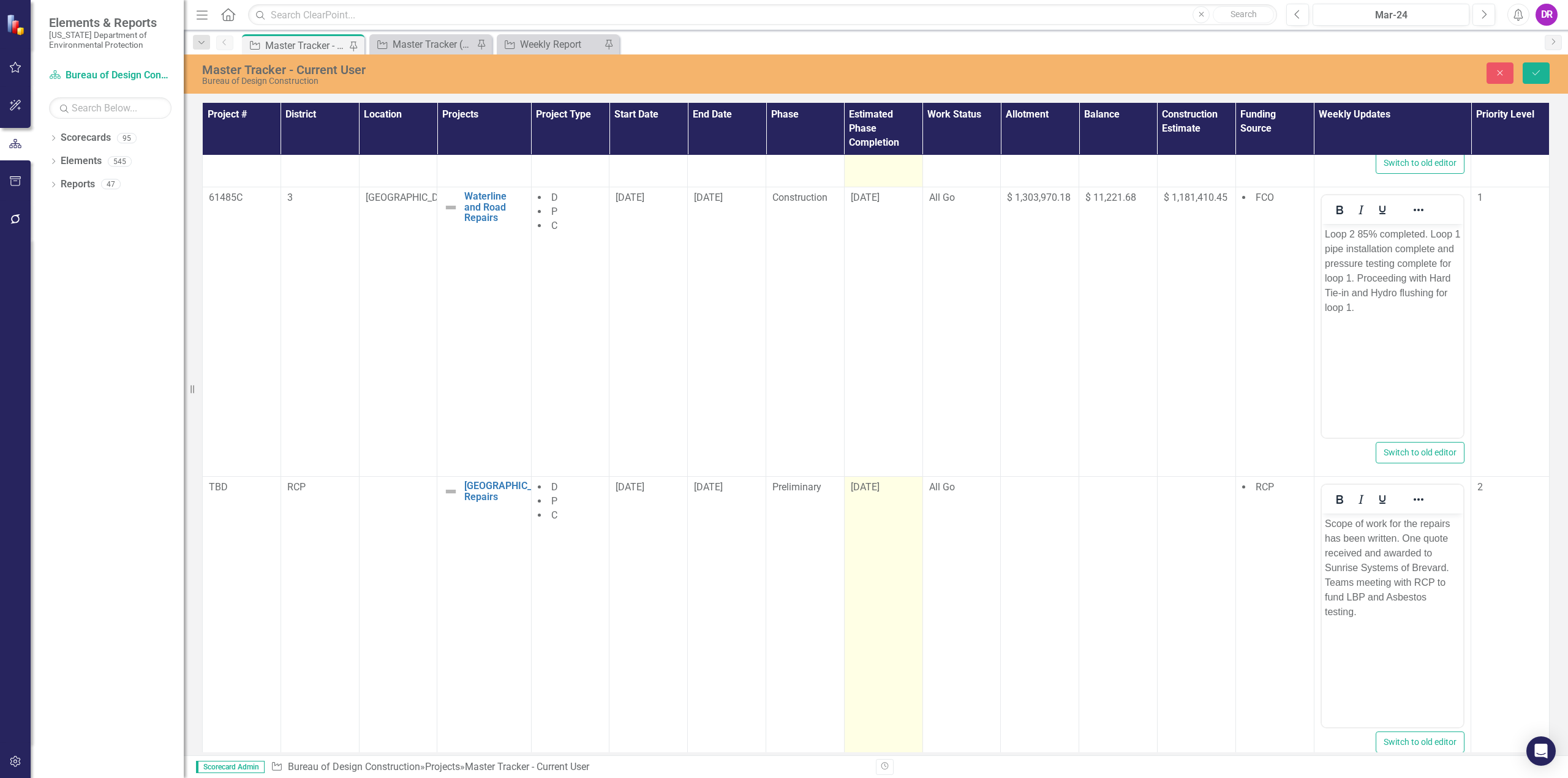
click at [866, 481] on span "[DATE]" at bounding box center [865, 487] width 29 height 12
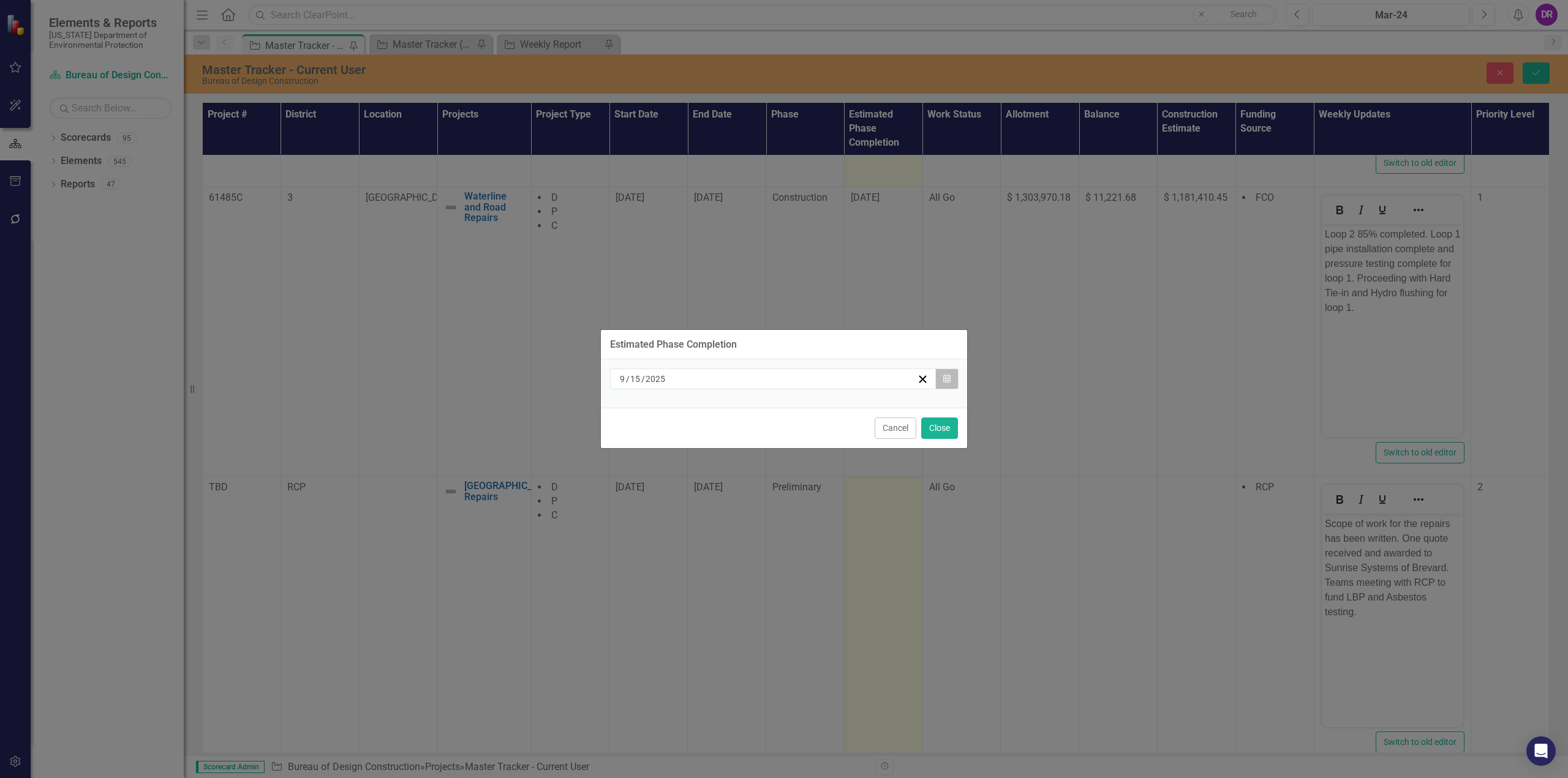
click at [947, 381] on icon "button" at bounding box center [946, 378] width 7 height 8
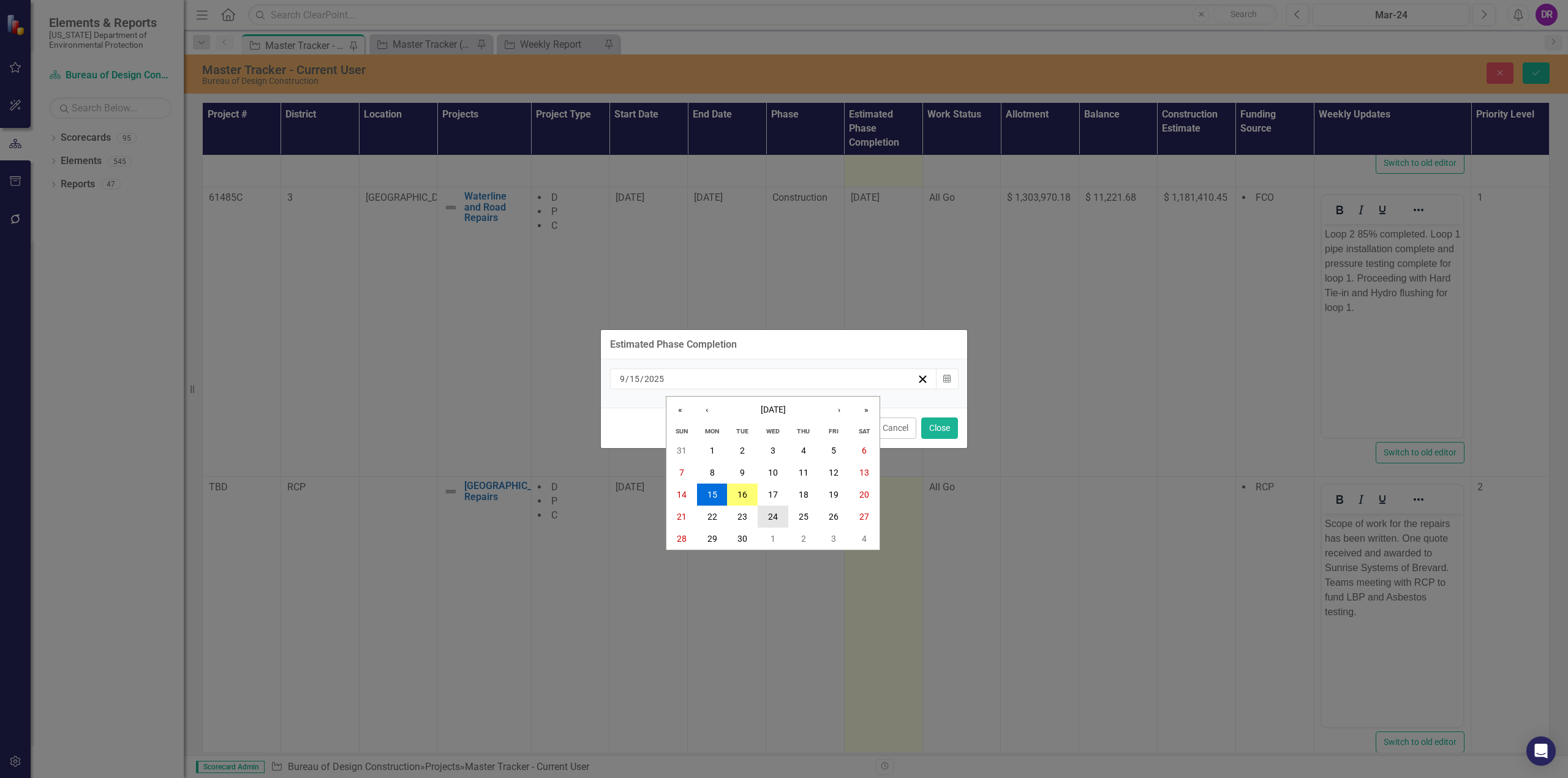
click at [774, 508] on button "24" at bounding box center [772, 517] width 31 height 22
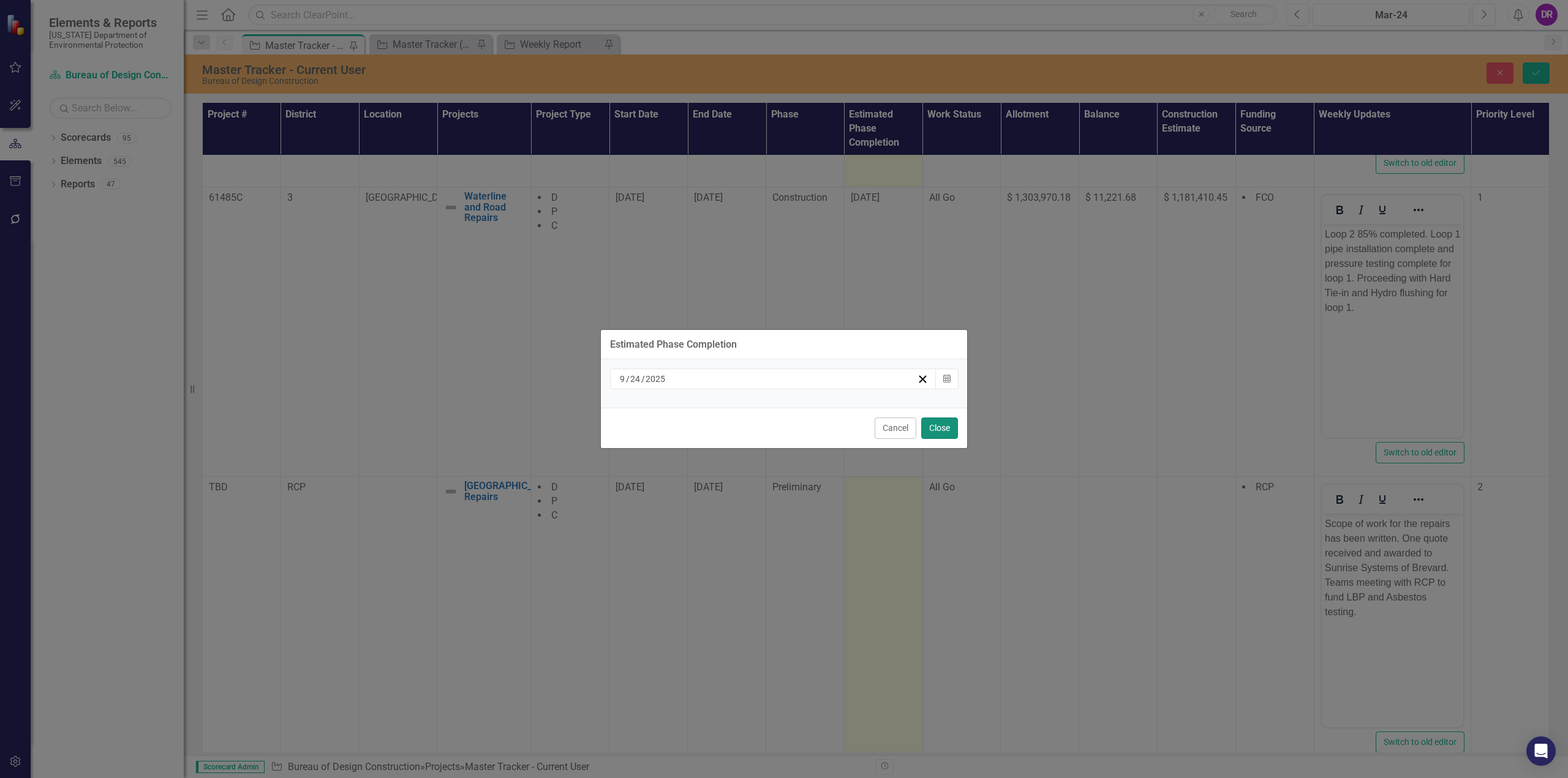
click at [942, 428] on button "Close" at bounding box center [939, 429] width 37 height 21
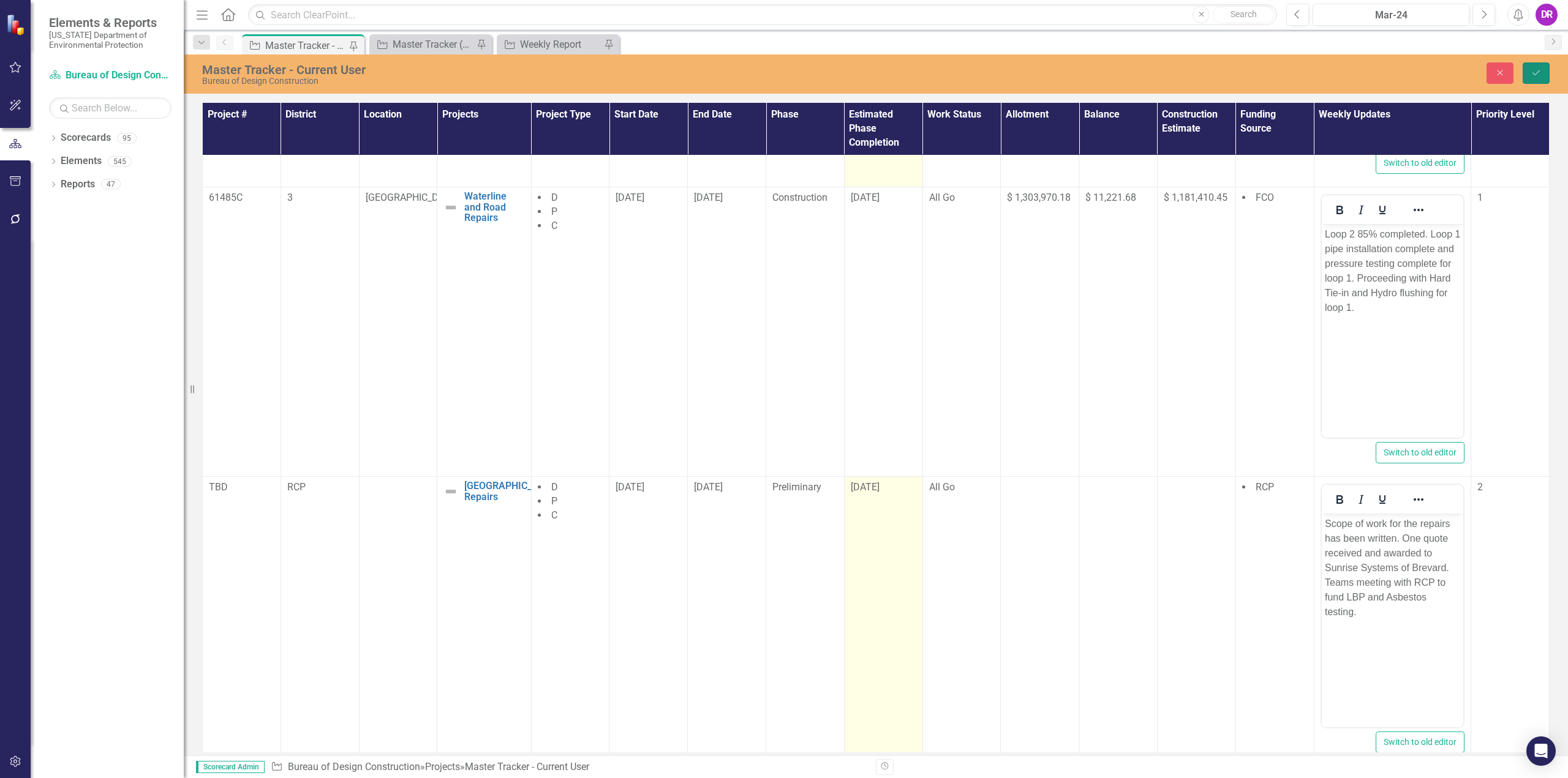
click at [1532, 73] on icon "Save" at bounding box center [1535, 73] width 11 height 8
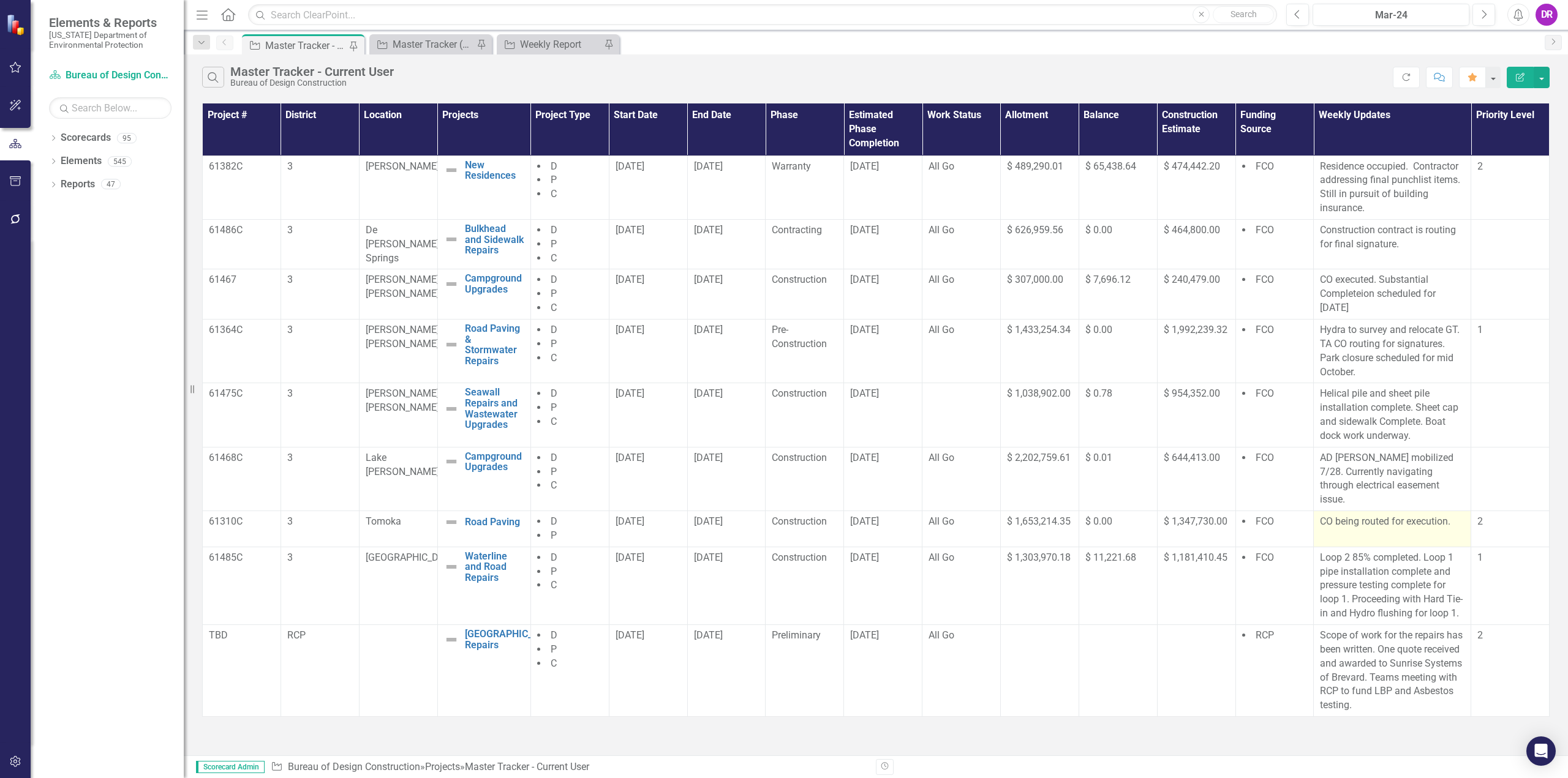
click at [1438, 515] on p "CO being routed for execution." at bounding box center [1392, 522] width 144 height 14
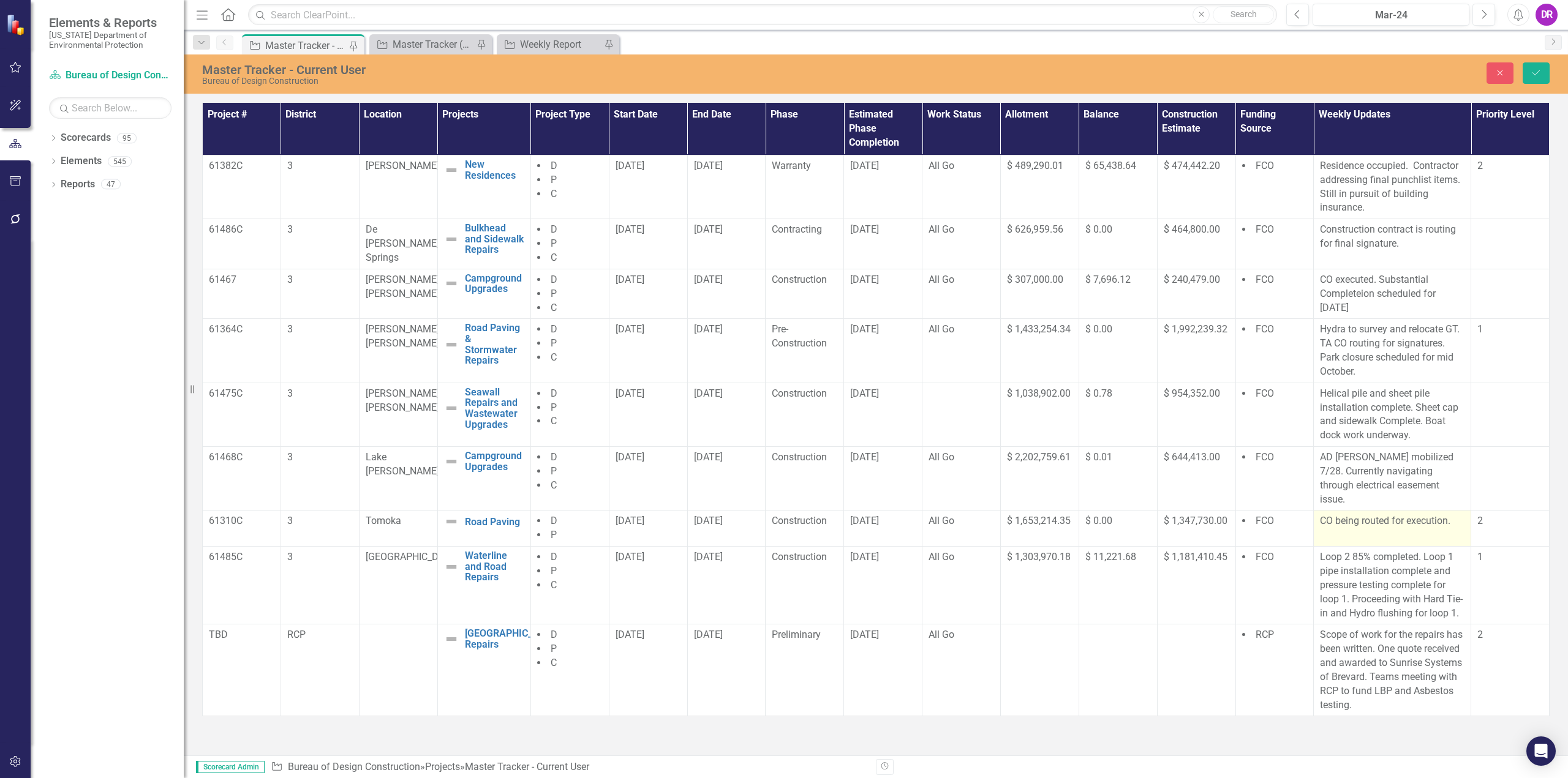
click at [1355, 514] on p "CO being routed for execution." at bounding box center [1392, 521] width 144 height 14
click at [1395, 514] on p "CO being routed for execution." at bounding box center [1392, 521] width 144 height 14
click at [1425, 514] on p "CO being routed for execution." at bounding box center [1392, 521] width 144 height 14
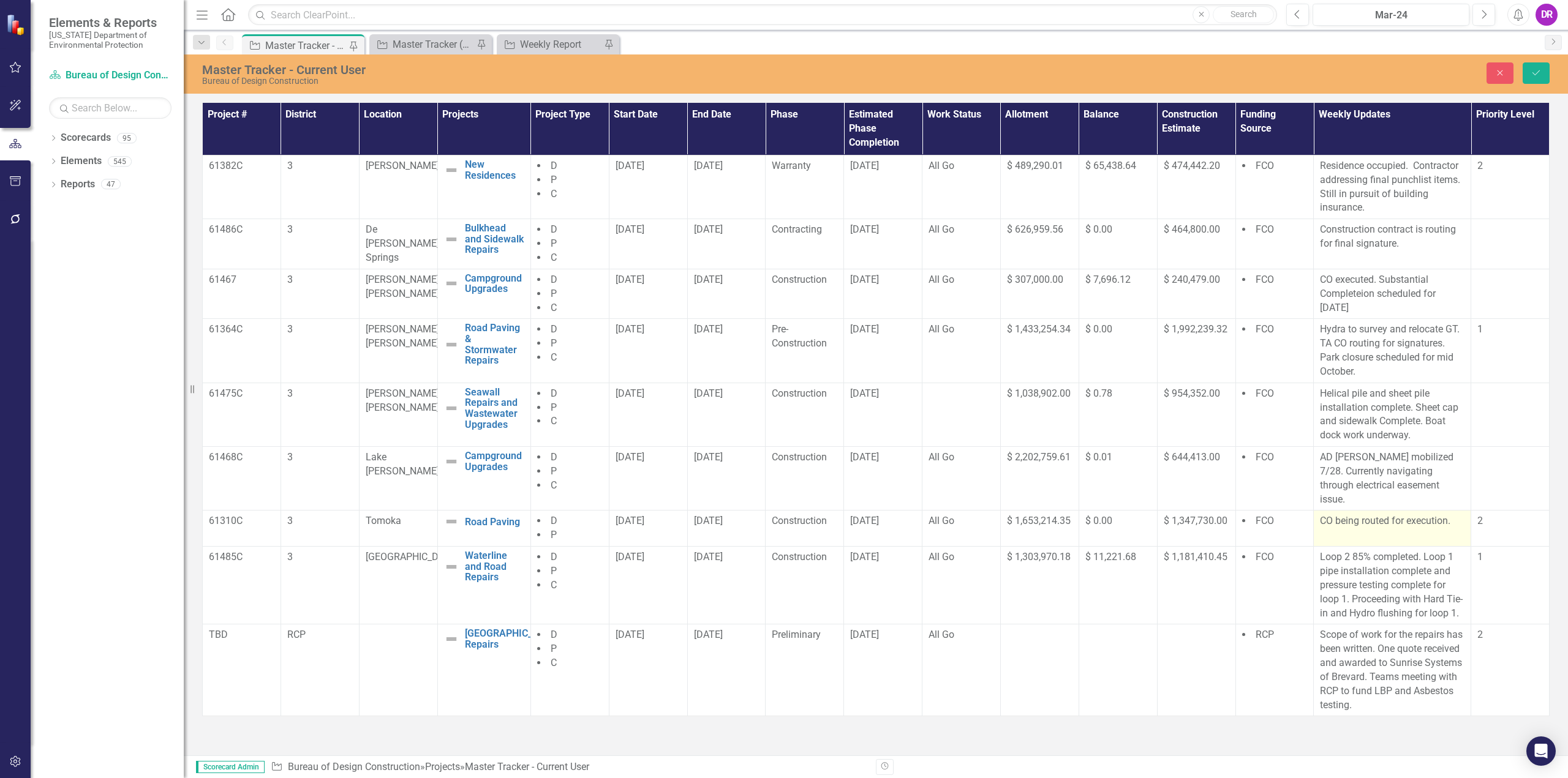
click at [1440, 514] on p "CO being routed for execution." at bounding box center [1392, 521] width 144 height 14
click at [1443, 514] on p "CO being routed for execution." at bounding box center [1392, 521] width 144 height 14
click at [1447, 514] on p "CO being routed for execution." at bounding box center [1392, 521] width 144 height 14
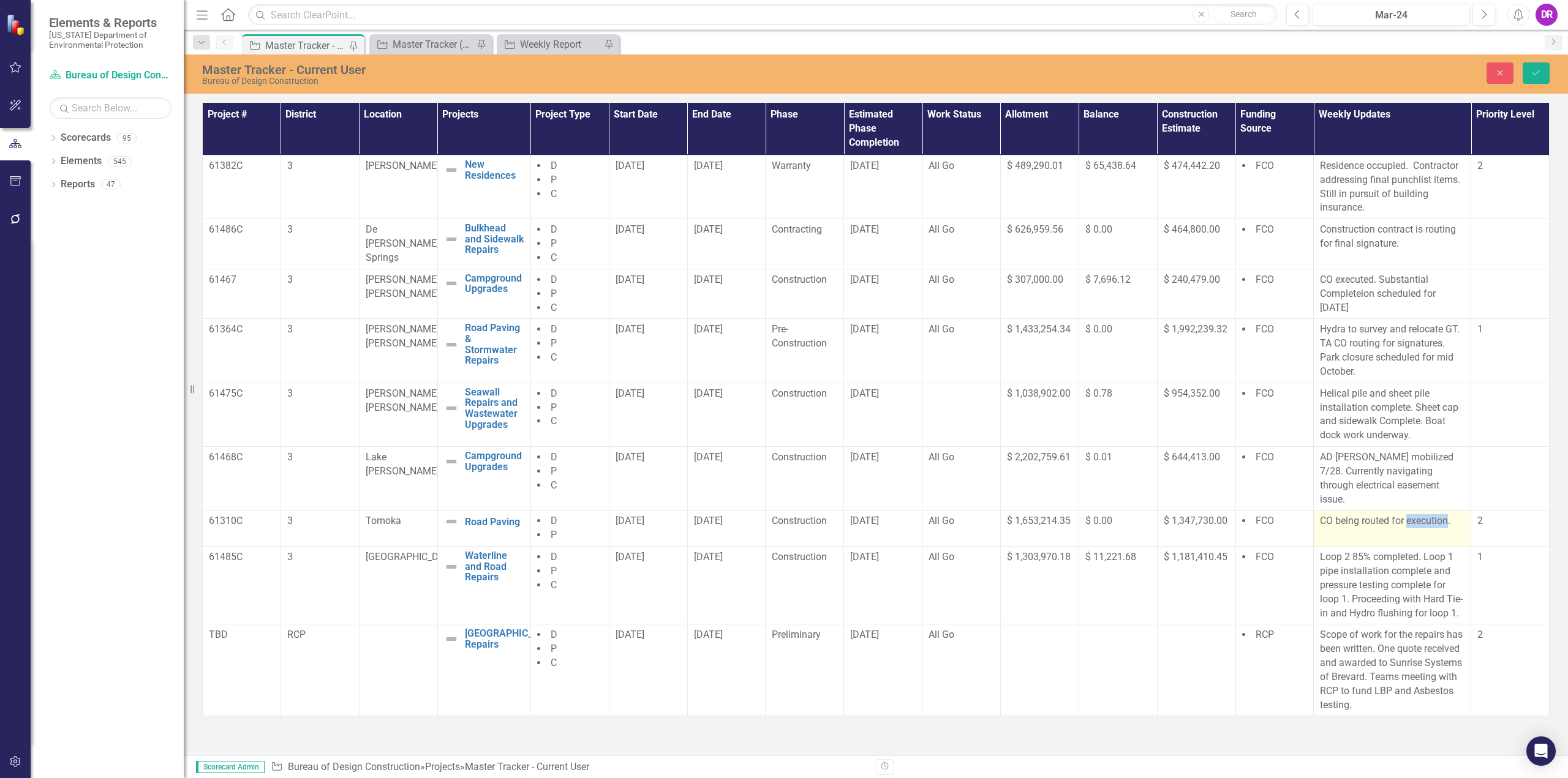
click at [1447, 514] on p "CO being routed for execution." at bounding box center [1392, 521] width 144 height 14
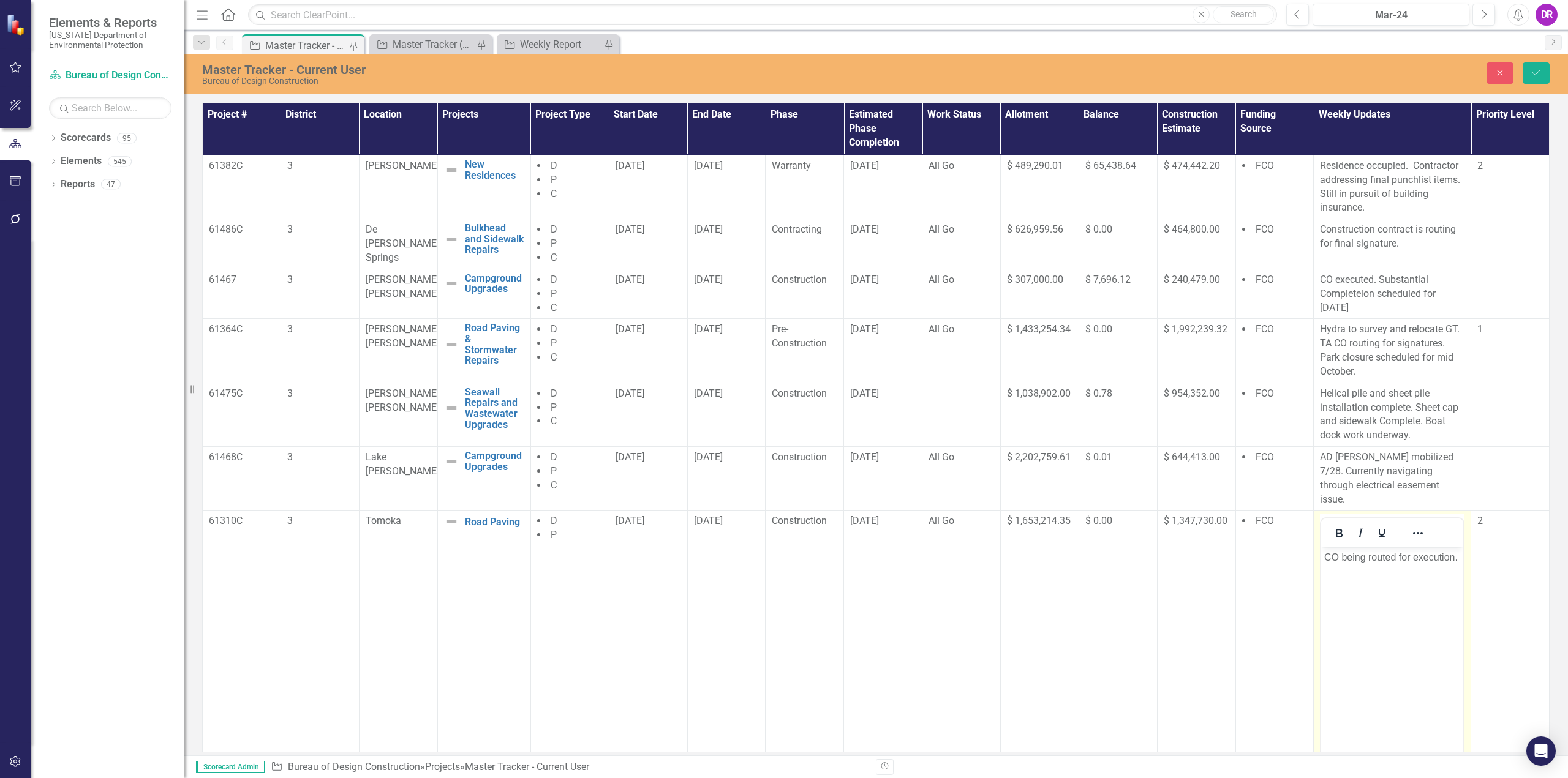
scroll to position [0, 0]
click at [1363, 565] on p "CO being routed for execution." at bounding box center [1392, 558] width 136 height 15
click at [1542, 68] on button "Save" at bounding box center [1536, 73] width 27 height 21
